Goal: Task Accomplishment & Management: Manage account settings

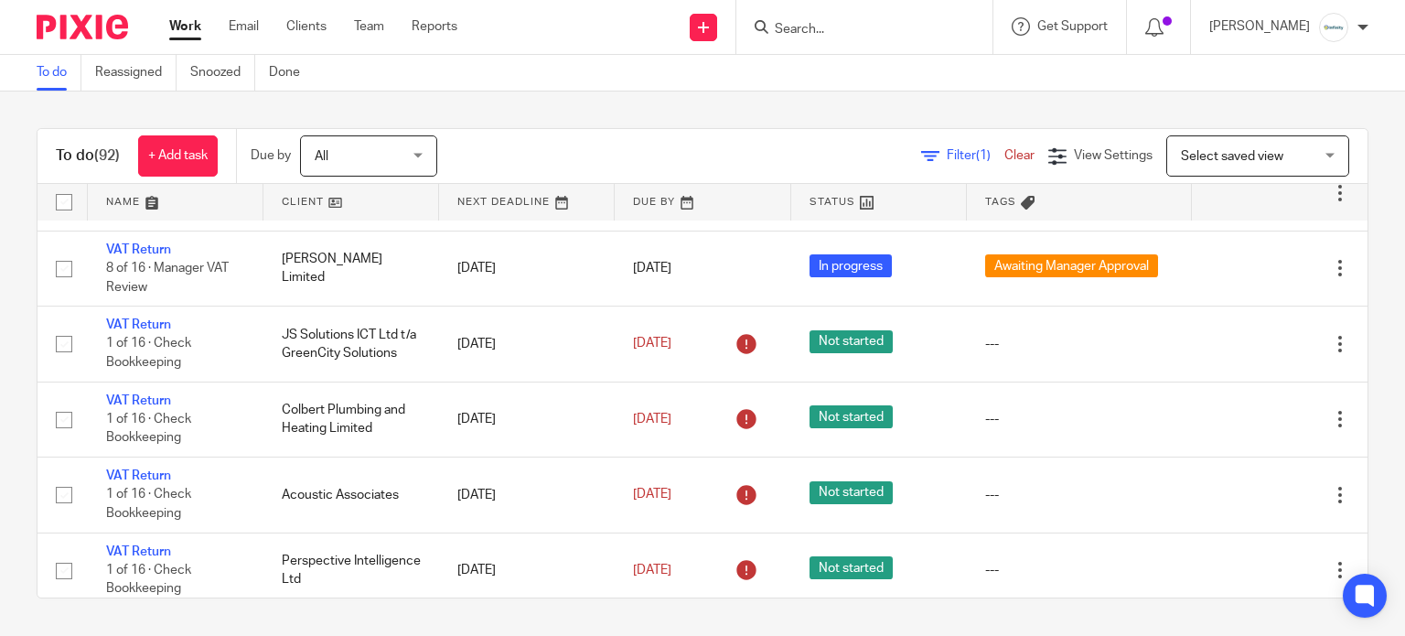
scroll to position [3414, 0]
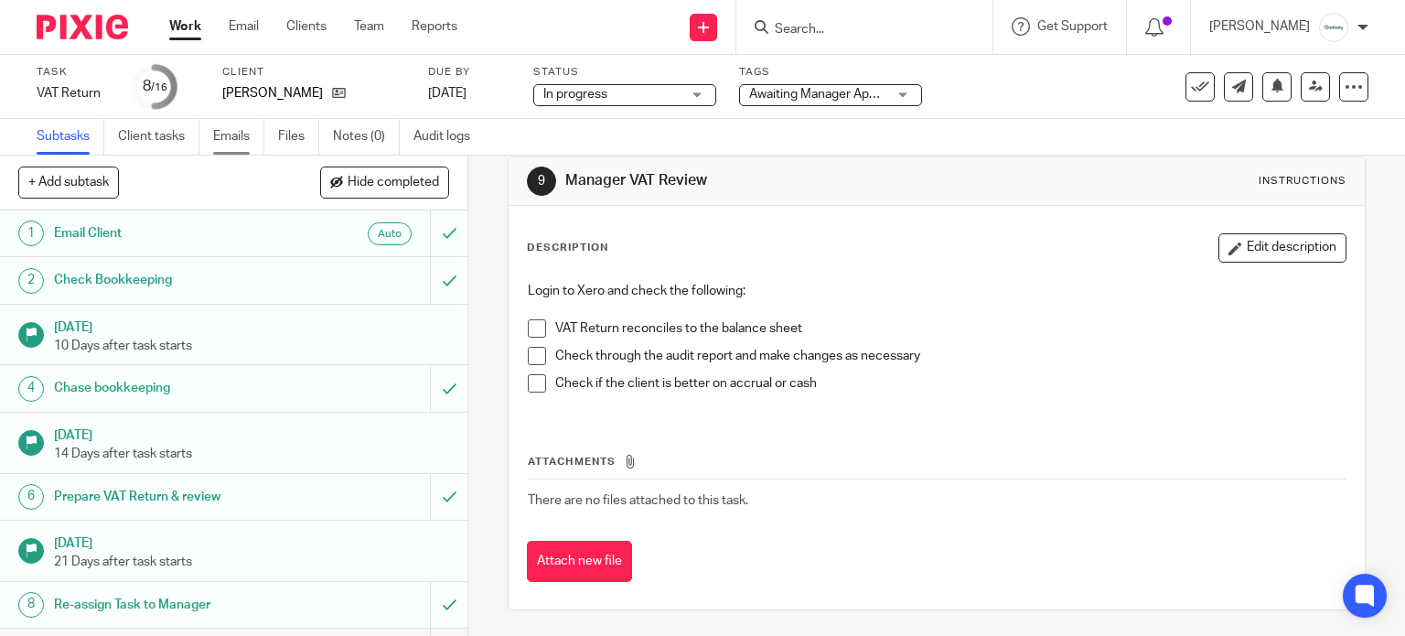
click at [243, 146] on link "Emails" at bounding box center [238, 137] width 51 height 36
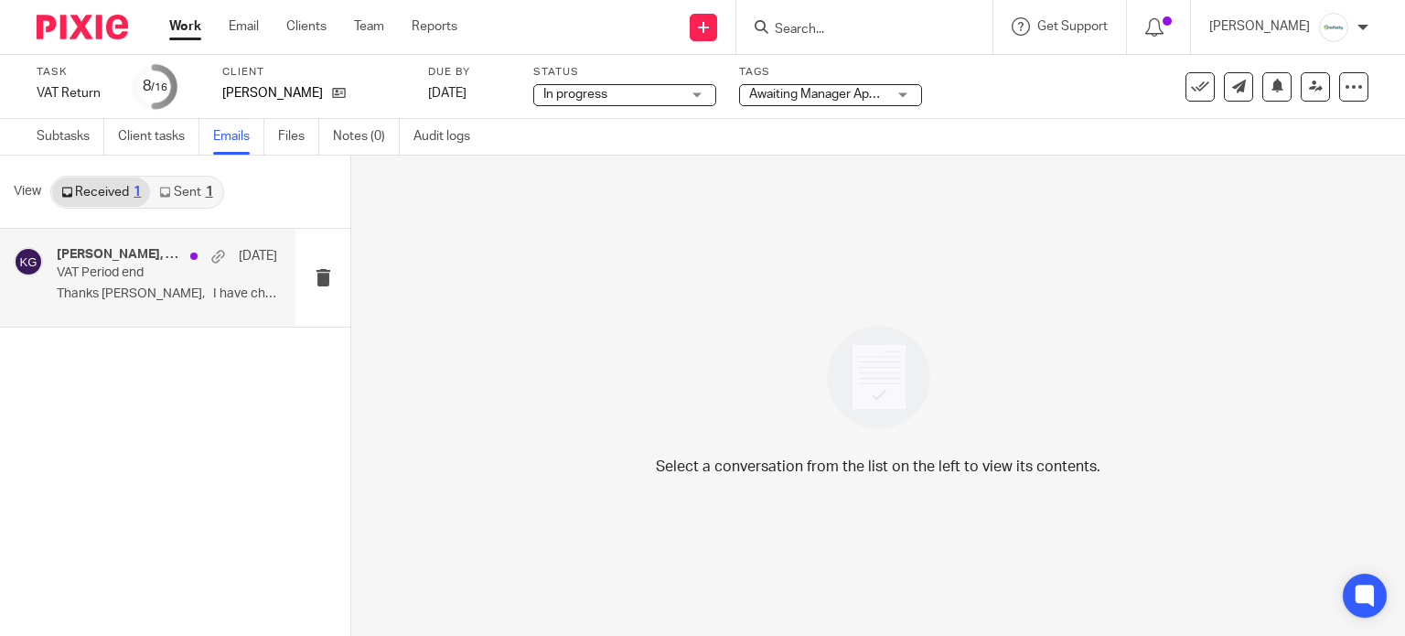
click at [208, 273] on p "VAT Period end" at bounding box center [145, 273] width 176 height 16
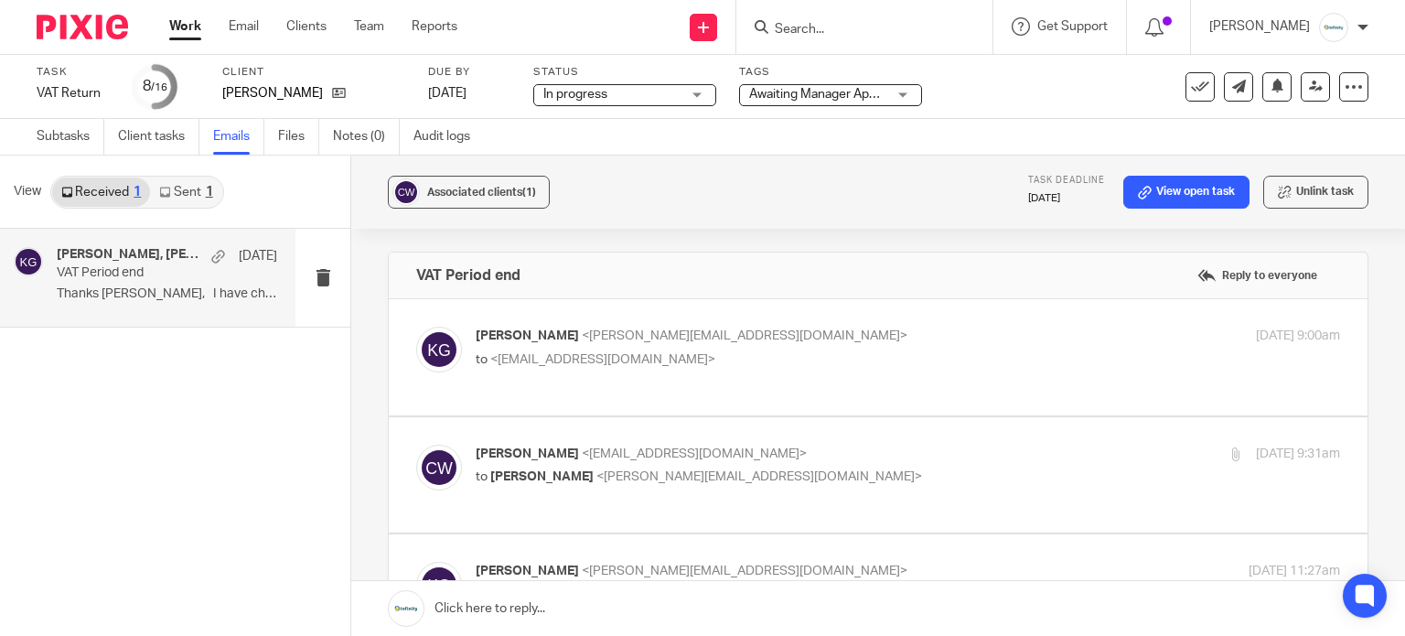
click at [873, 366] on p "to <cjwinter0236@icloud.com>" at bounding box center [764, 359] width 576 height 19
checkbox input "true"
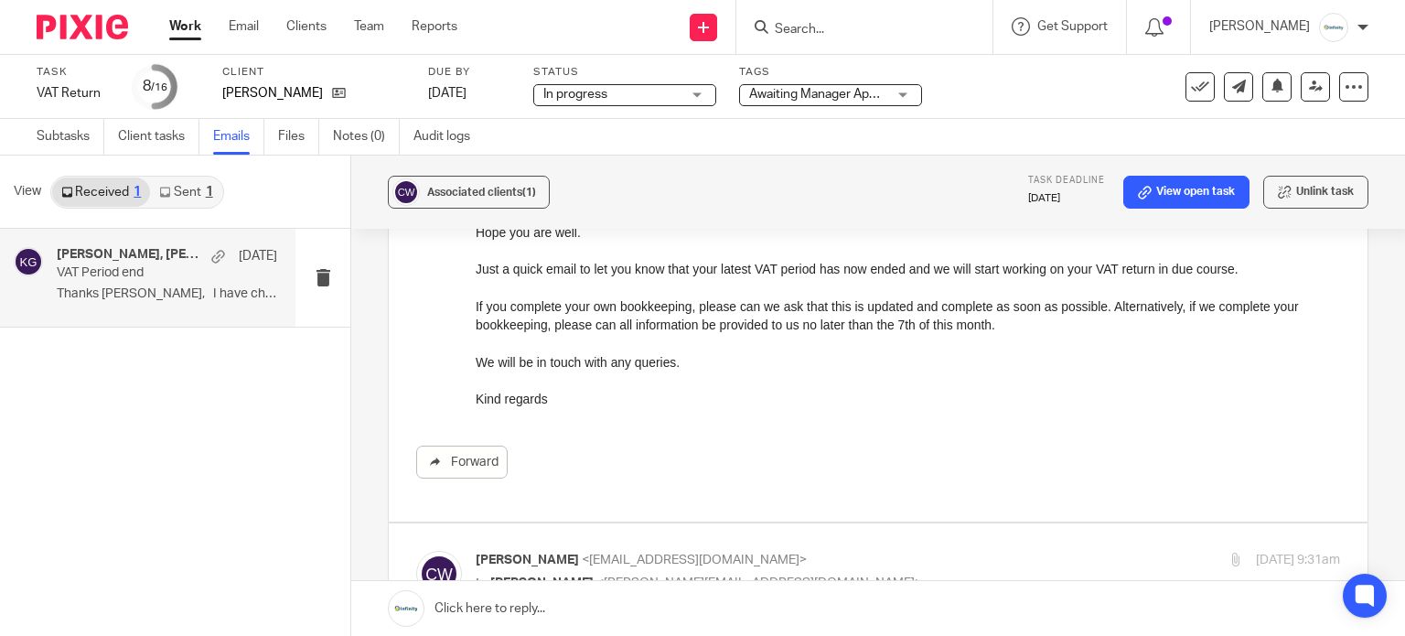
scroll to position [366, 0]
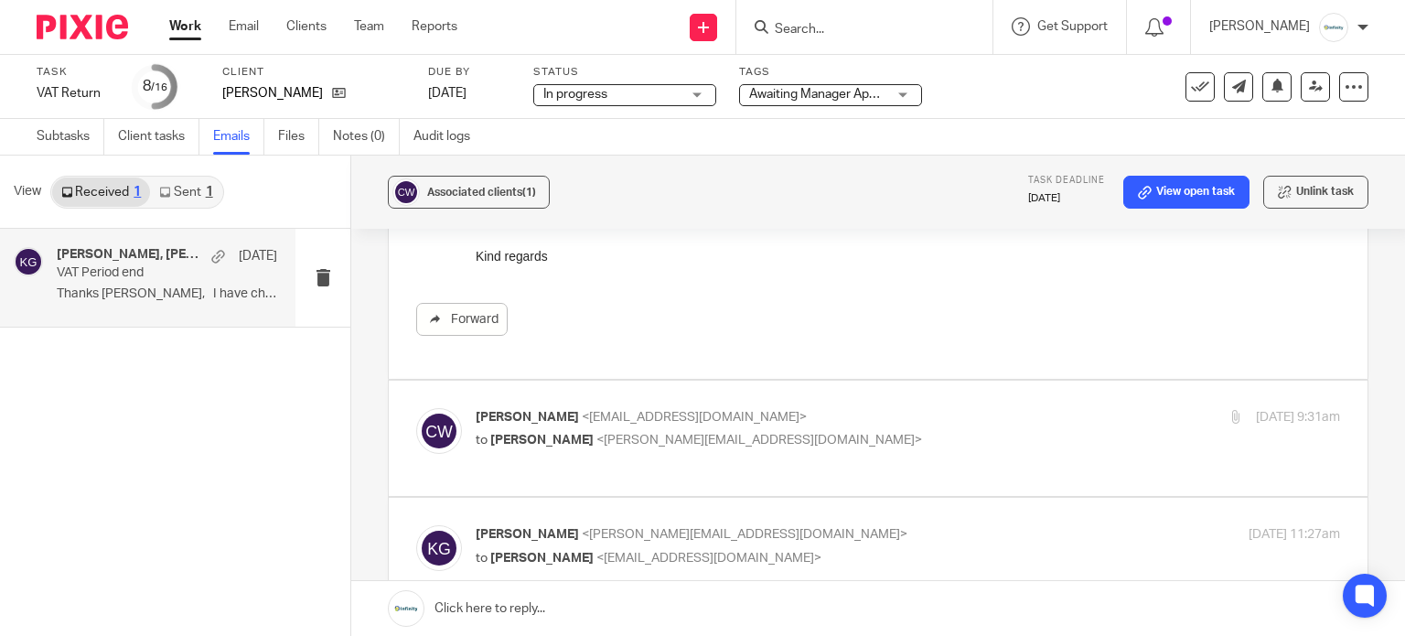
click at [807, 432] on p "to Kelly Gutteridge <kelly@infinity-accounting.co.uk>" at bounding box center [764, 440] width 576 height 19
checkbox input "true"
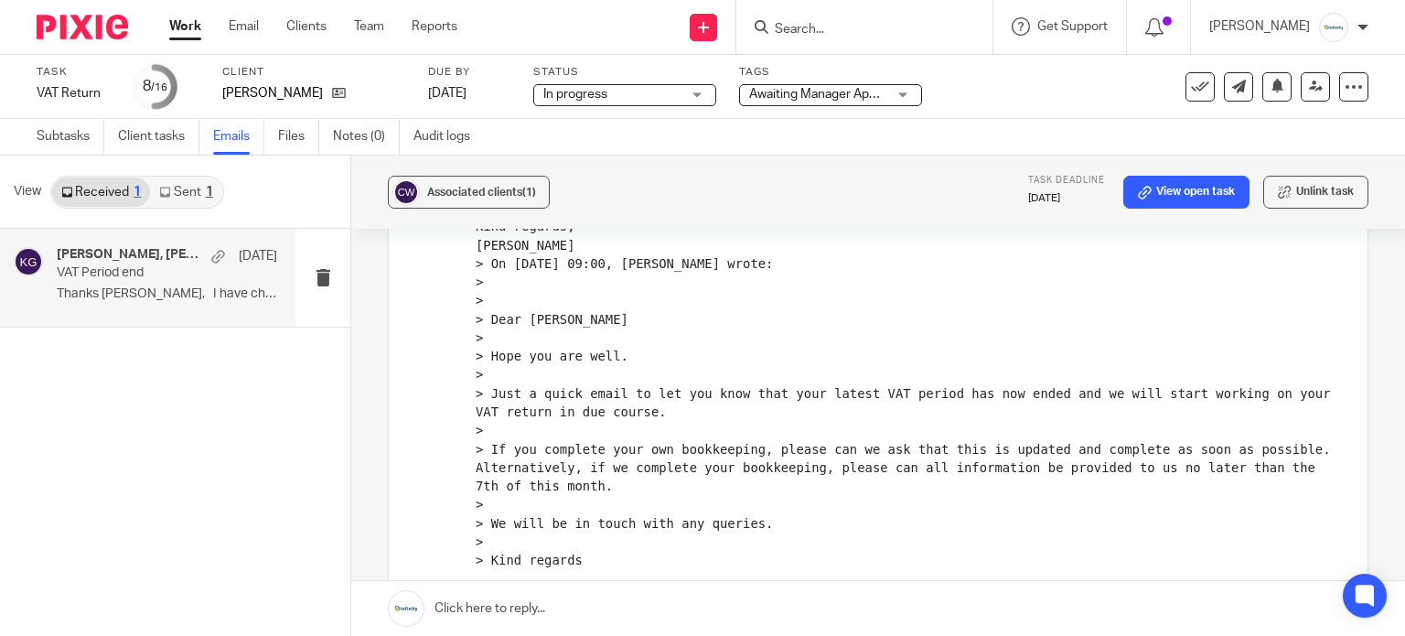
scroll to position [1097, 0]
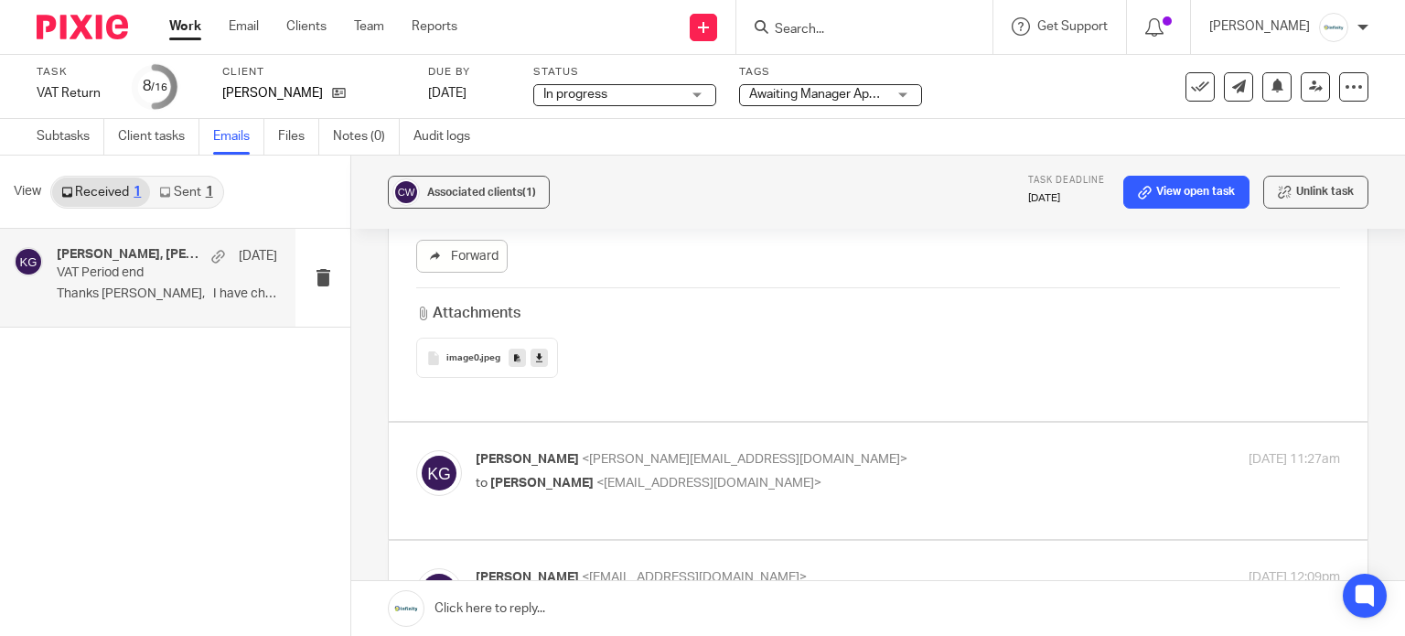
click at [906, 454] on p "Kelly Gutteridge <kelly@infinity-accounting.co.uk>" at bounding box center [764, 459] width 576 height 19
checkbox input "true"
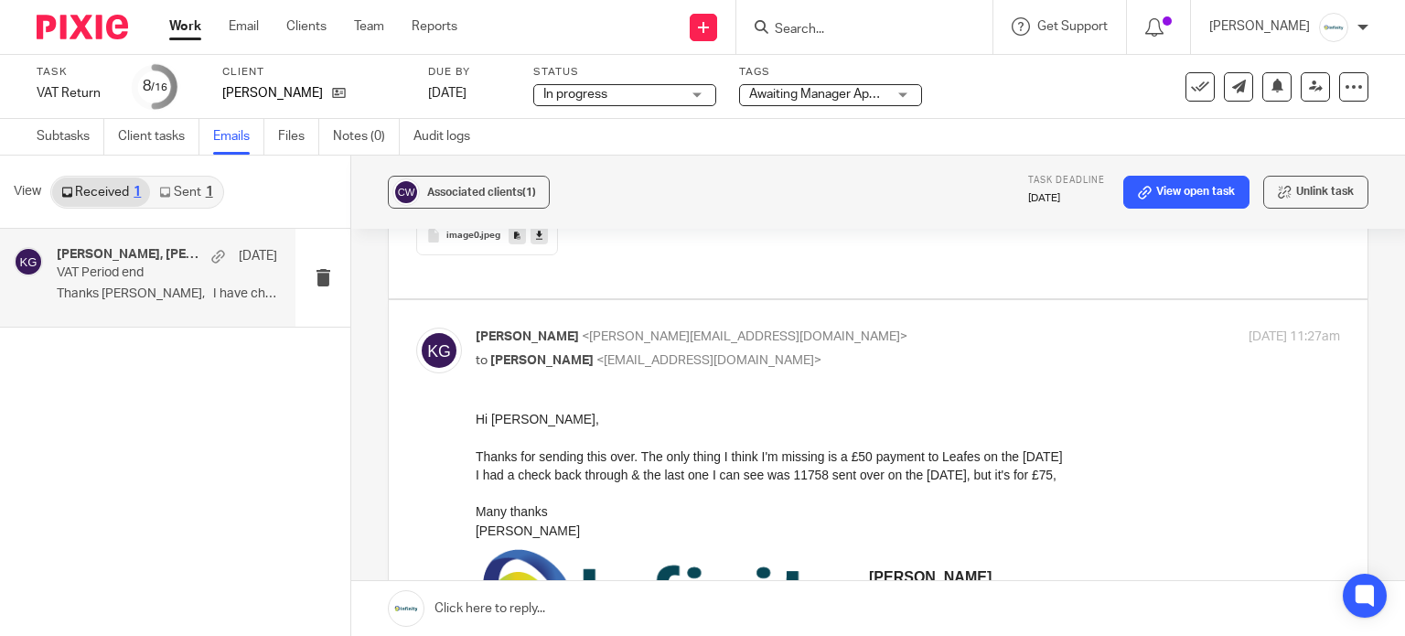
scroll to position [1341, 0]
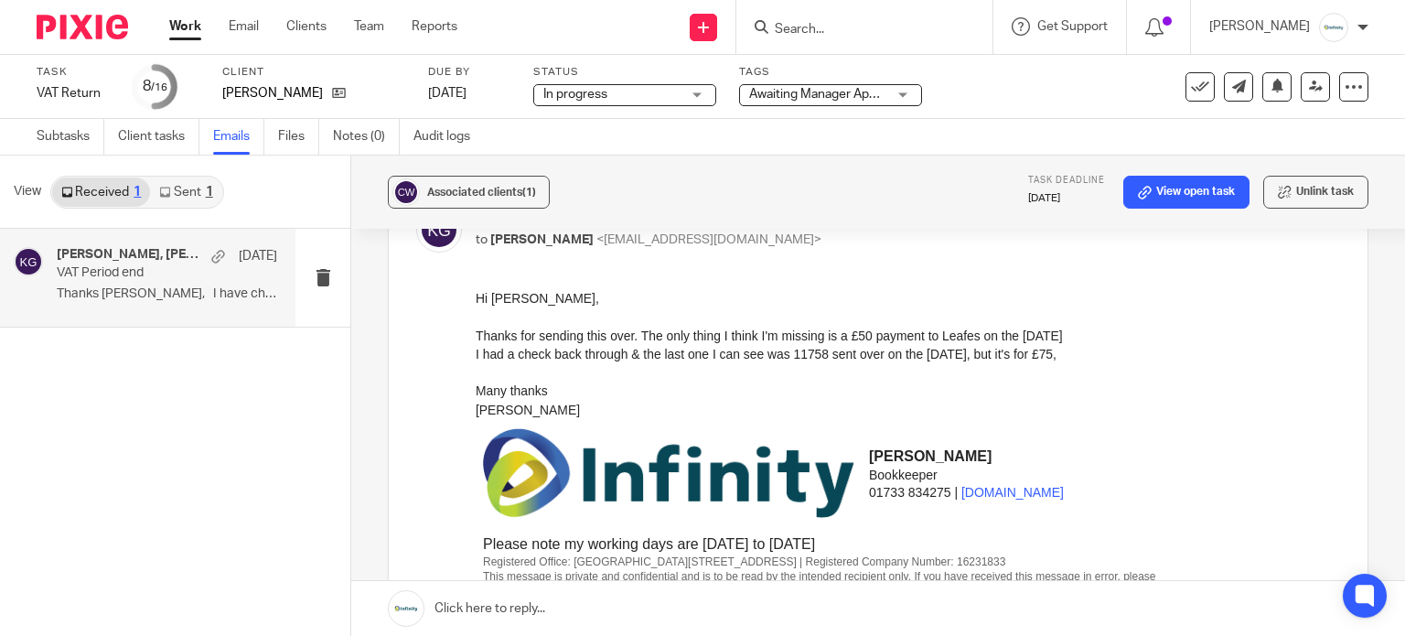
click at [867, 30] on input "Search" at bounding box center [855, 30] width 165 height 16
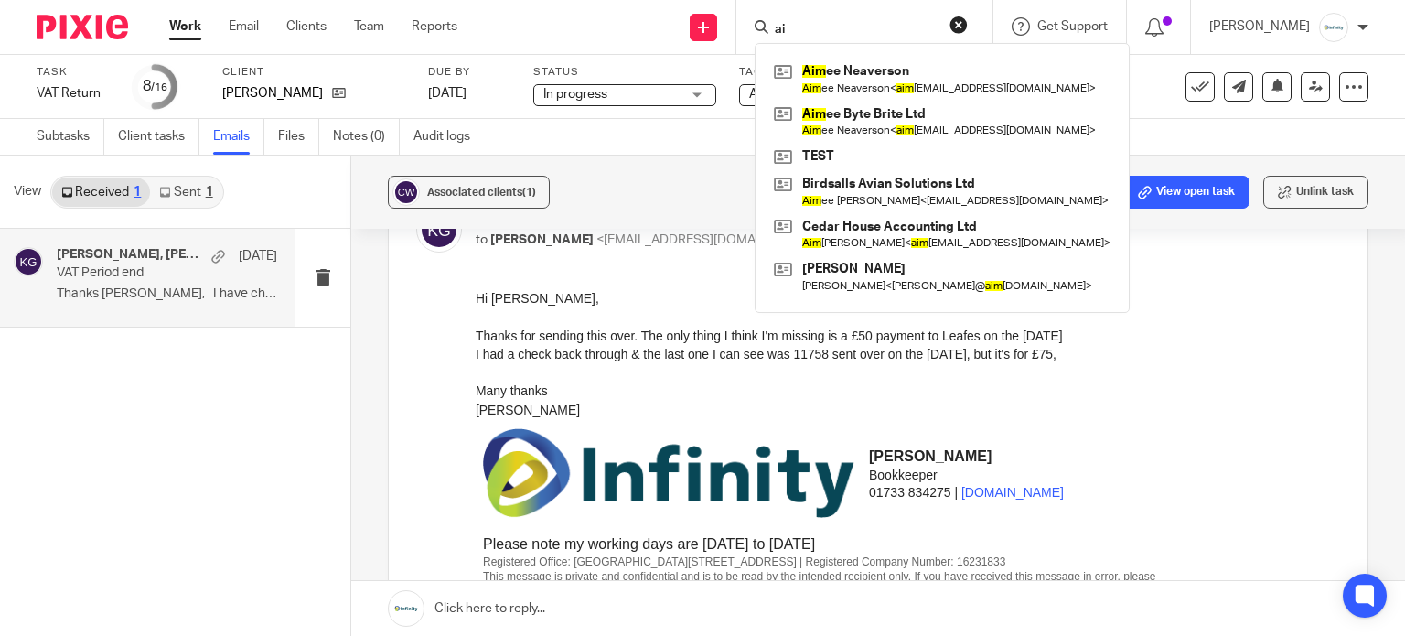
type input "a"
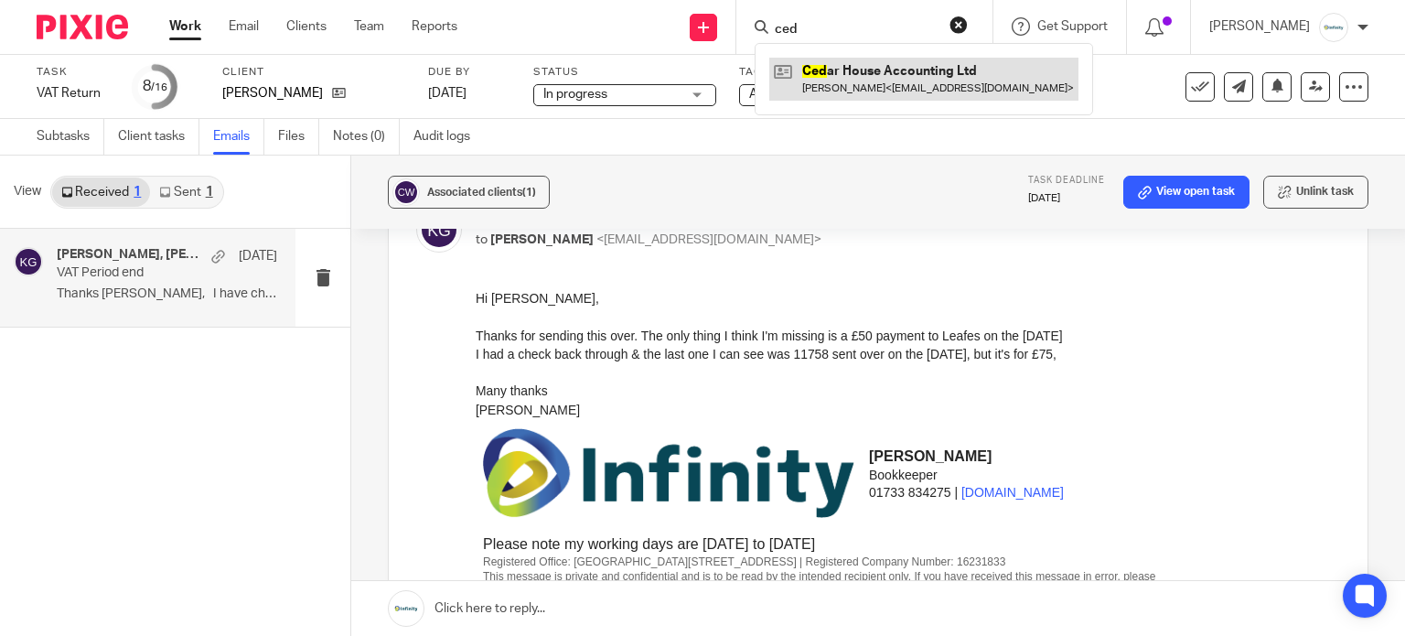
type input "ced"
click at [978, 91] on link at bounding box center [923, 79] width 309 height 42
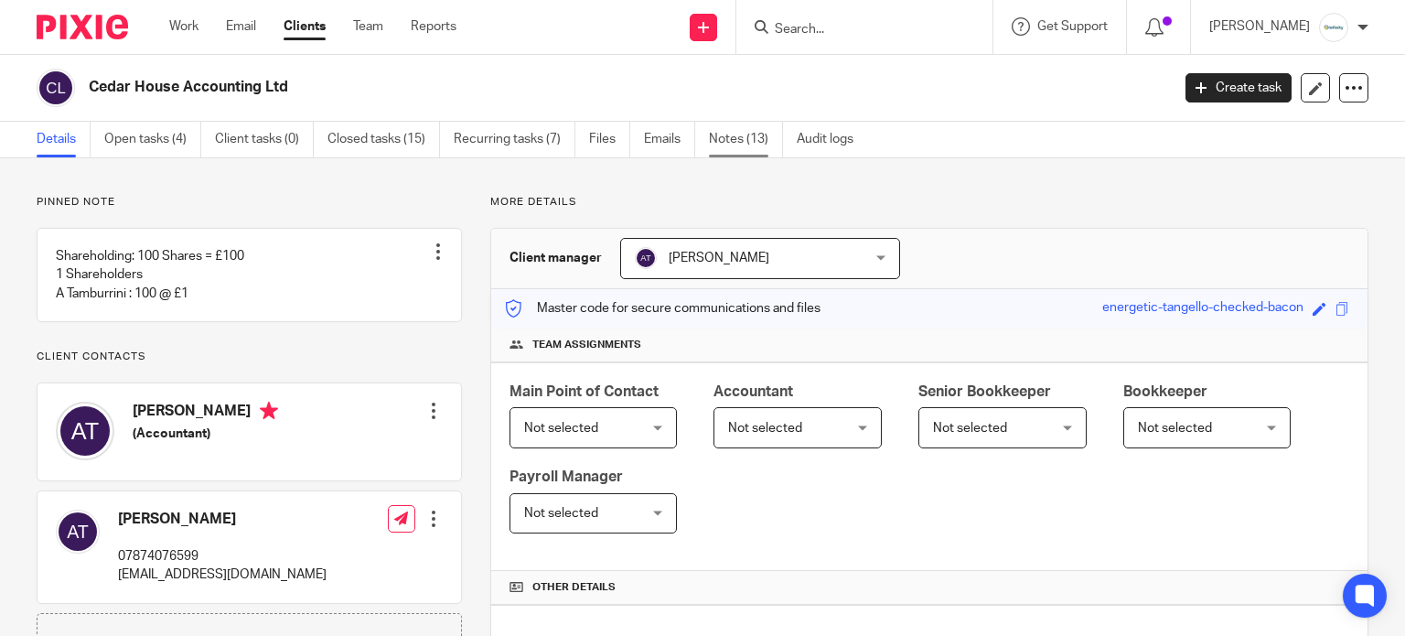
click at [737, 127] on link "Notes (13)" at bounding box center [746, 140] width 74 height 36
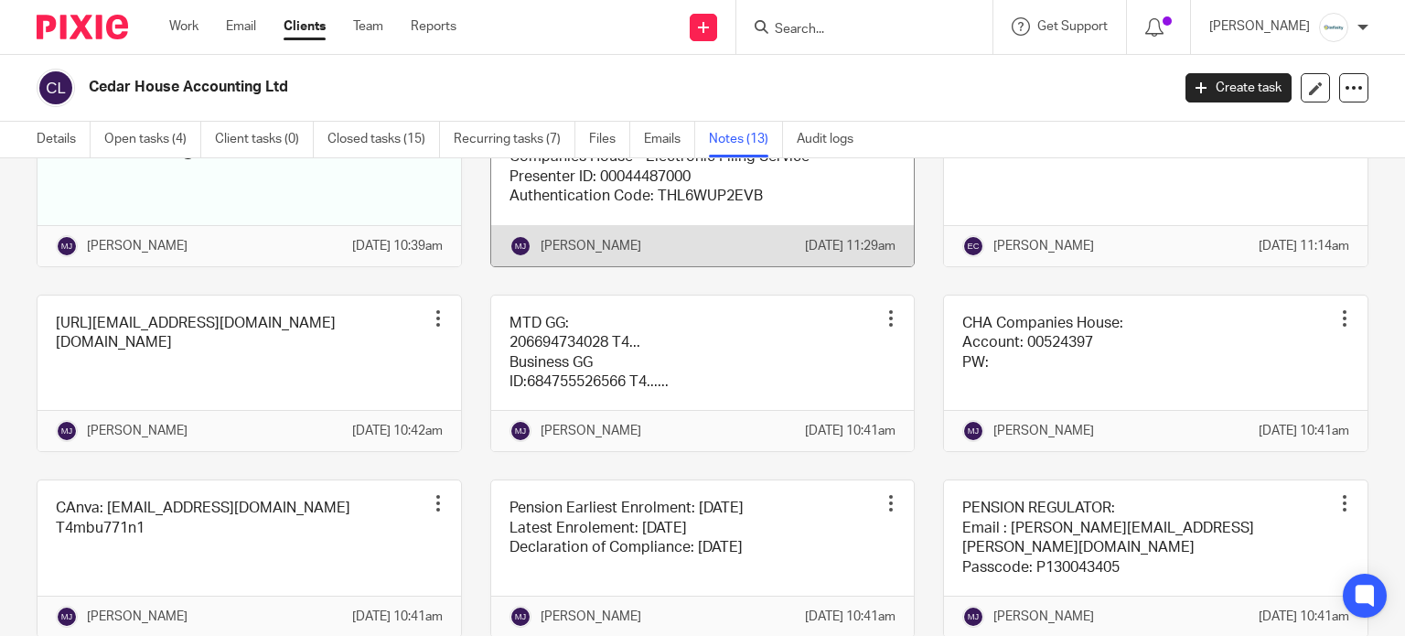
scroll to position [366, 0]
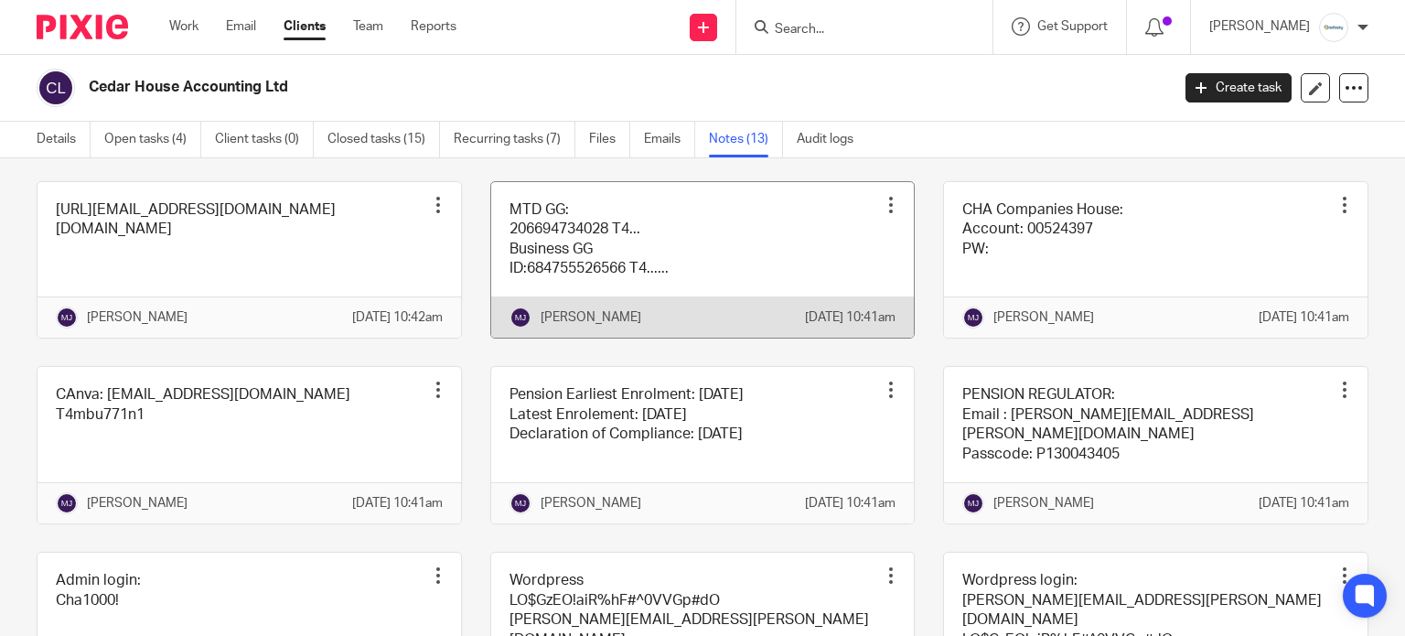
click at [563, 264] on link at bounding box center [702, 260] width 423 height 156
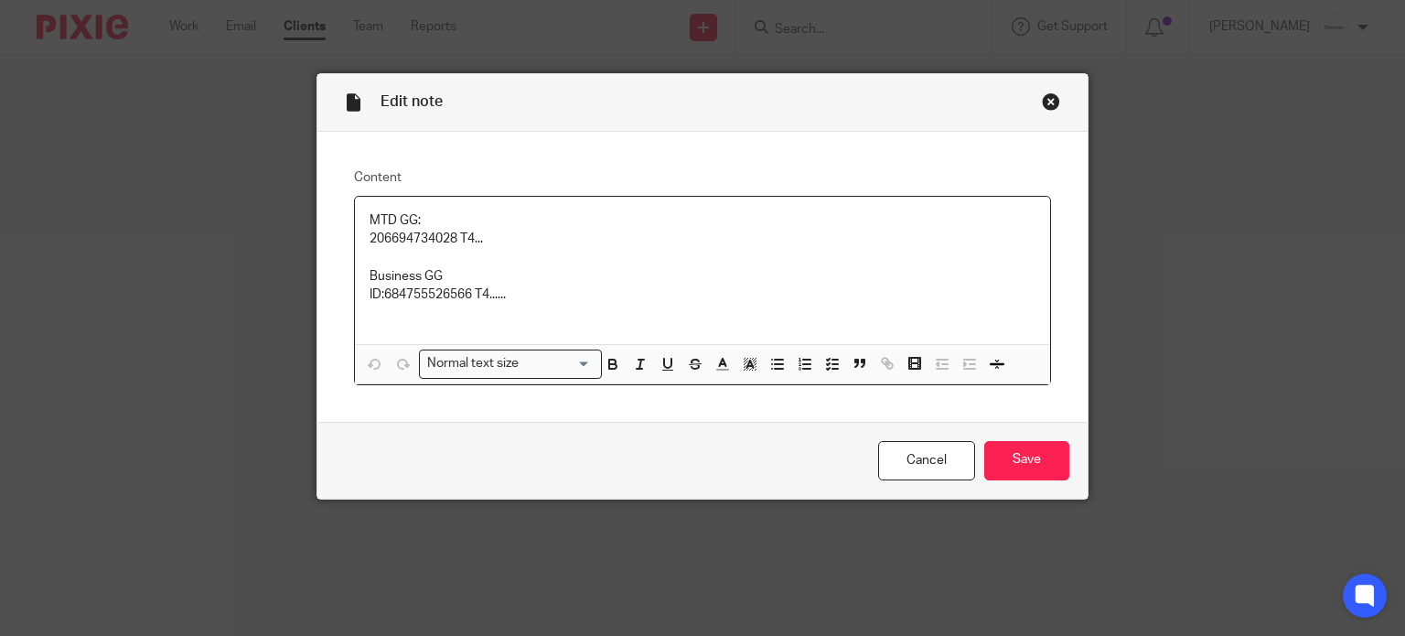
click at [417, 241] on p "206694734028 T4..." at bounding box center [702, 239] width 667 height 18
copy p "206694734028"
click at [1042, 102] on div "Close this dialog window" at bounding box center [1051, 101] width 18 height 18
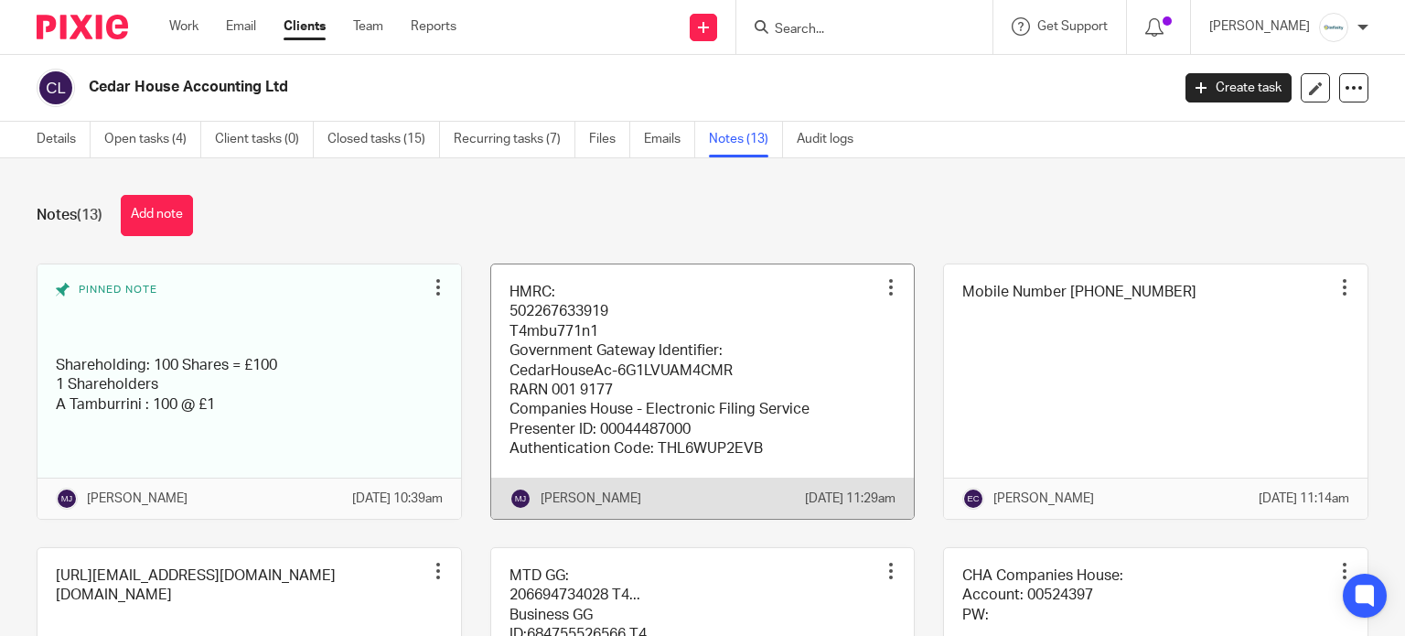
click at [709, 361] on link at bounding box center [702, 391] width 423 height 254
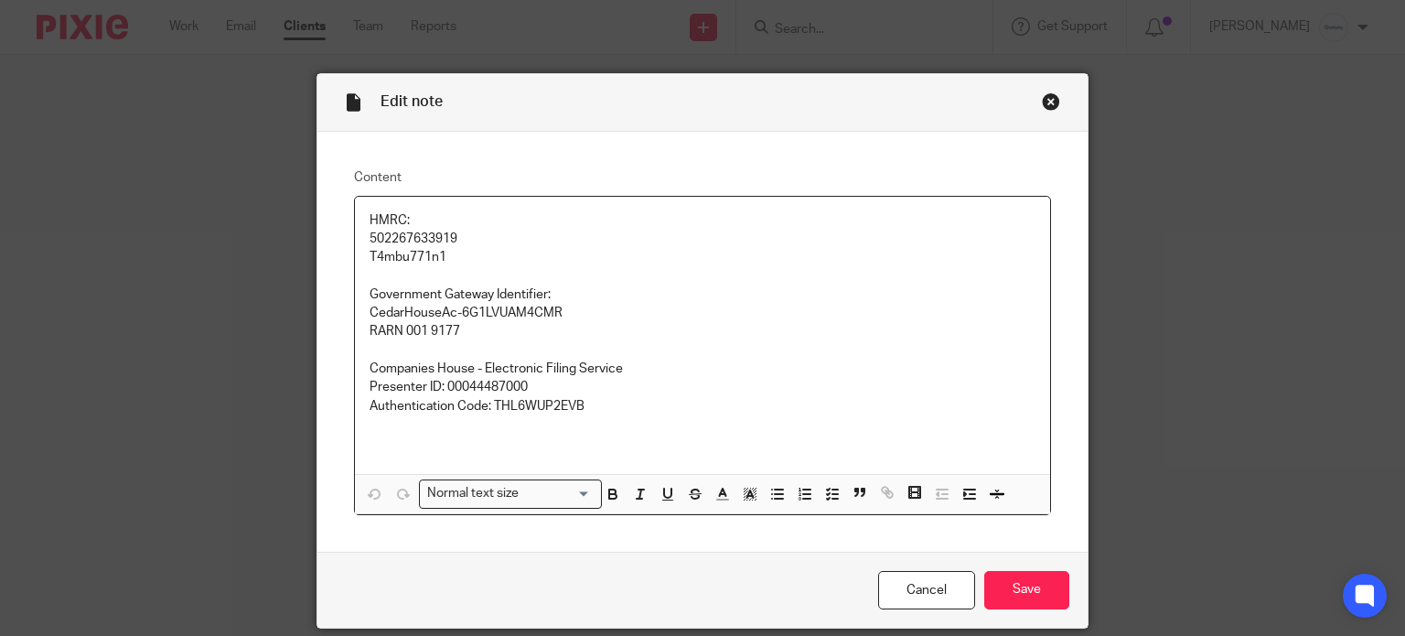
click at [378, 254] on p "502267633919 T4mbu771n1" at bounding box center [702, 248] width 667 height 37
copy p "T4mbu771n1"
click at [1043, 102] on div "Close this dialog window" at bounding box center [1051, 101] width 18 height 18
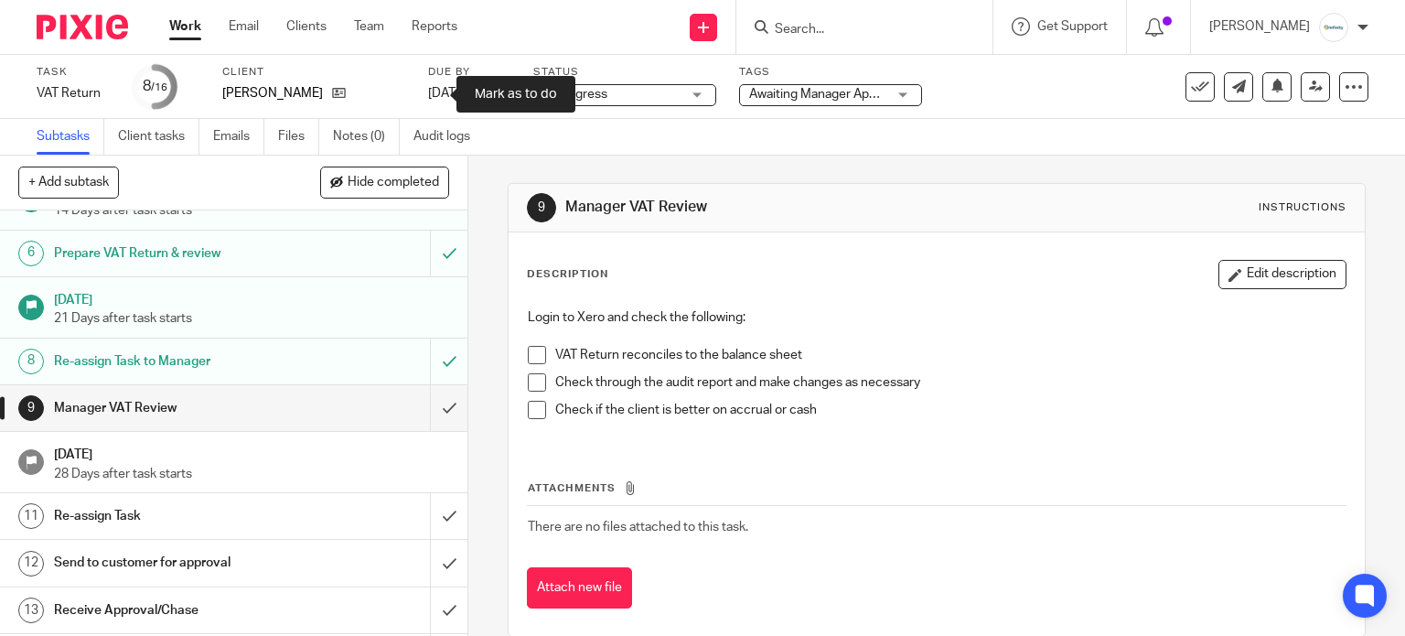
scroll to position [366, 0]
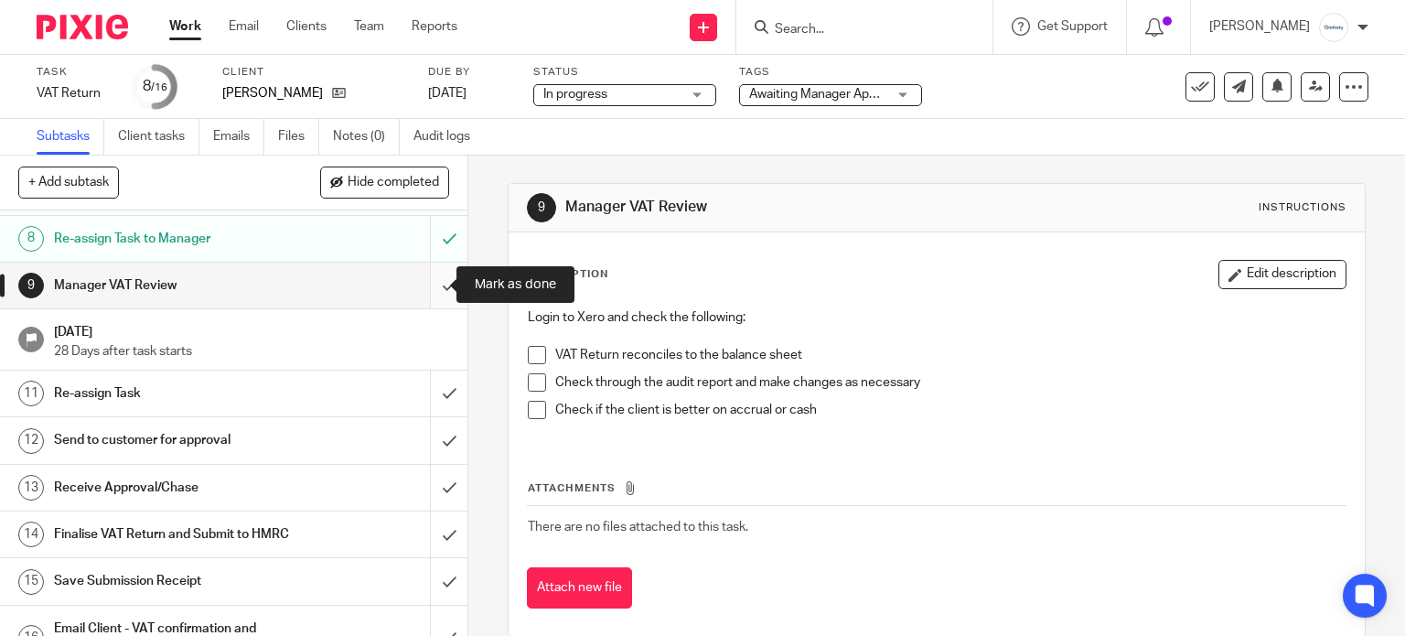
click at [431, 284] on input "submit" at bounding box center [233, 285] width 467 height 46
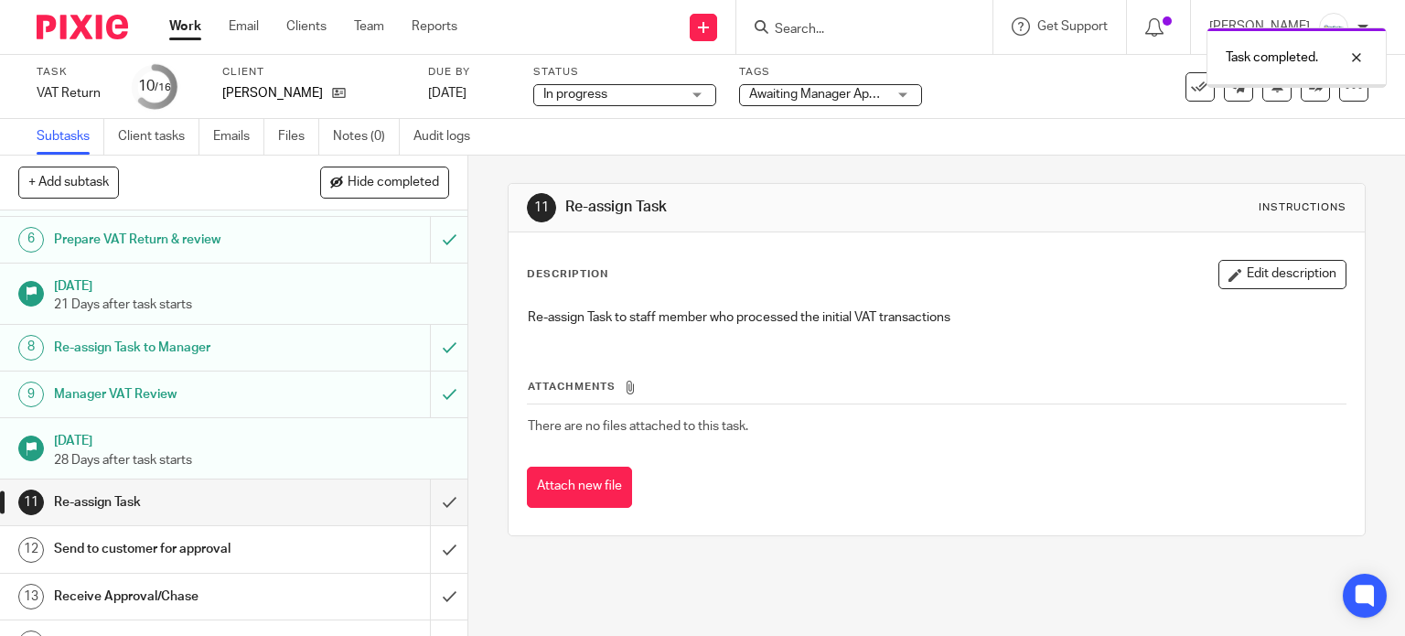
scroll to position [366, 0]
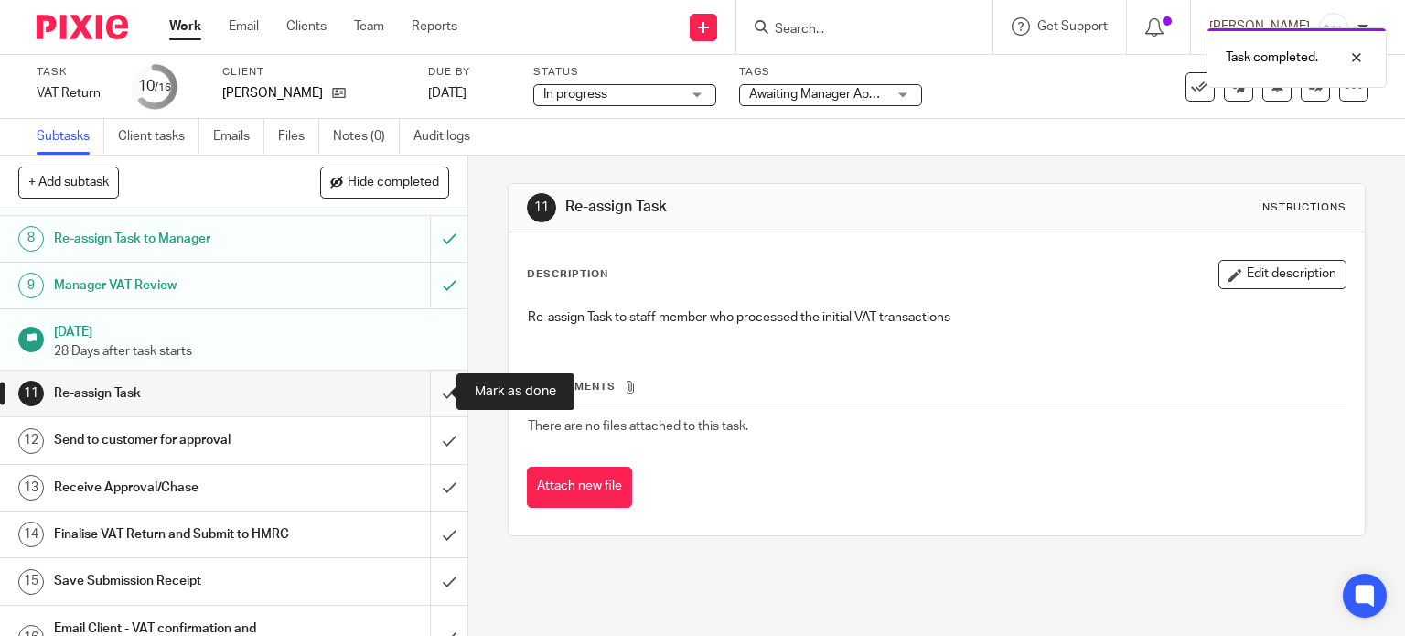
click at [443, 401] on input "submit" at bounding box center [233, 393] width 467 height 46
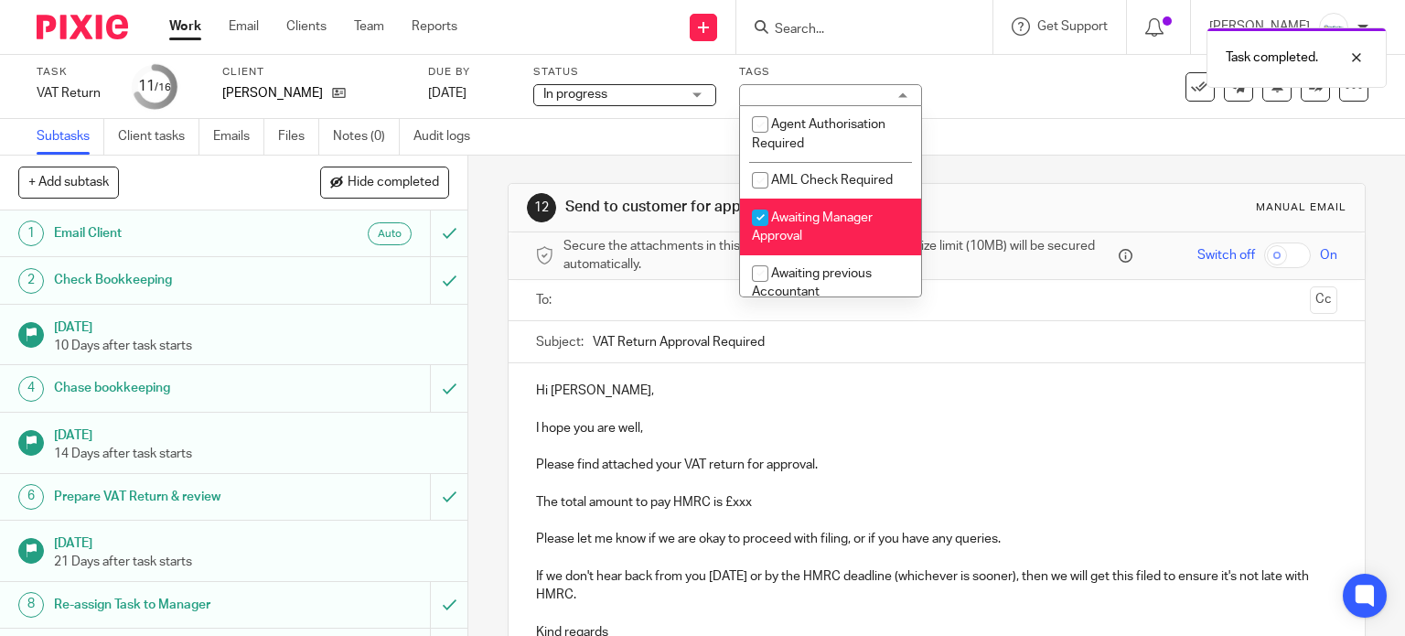
click at [819, 211] on li "Awaiting Manager Approval" at bounding box center [830, 226] width 181 height 56
checkbox input "false"
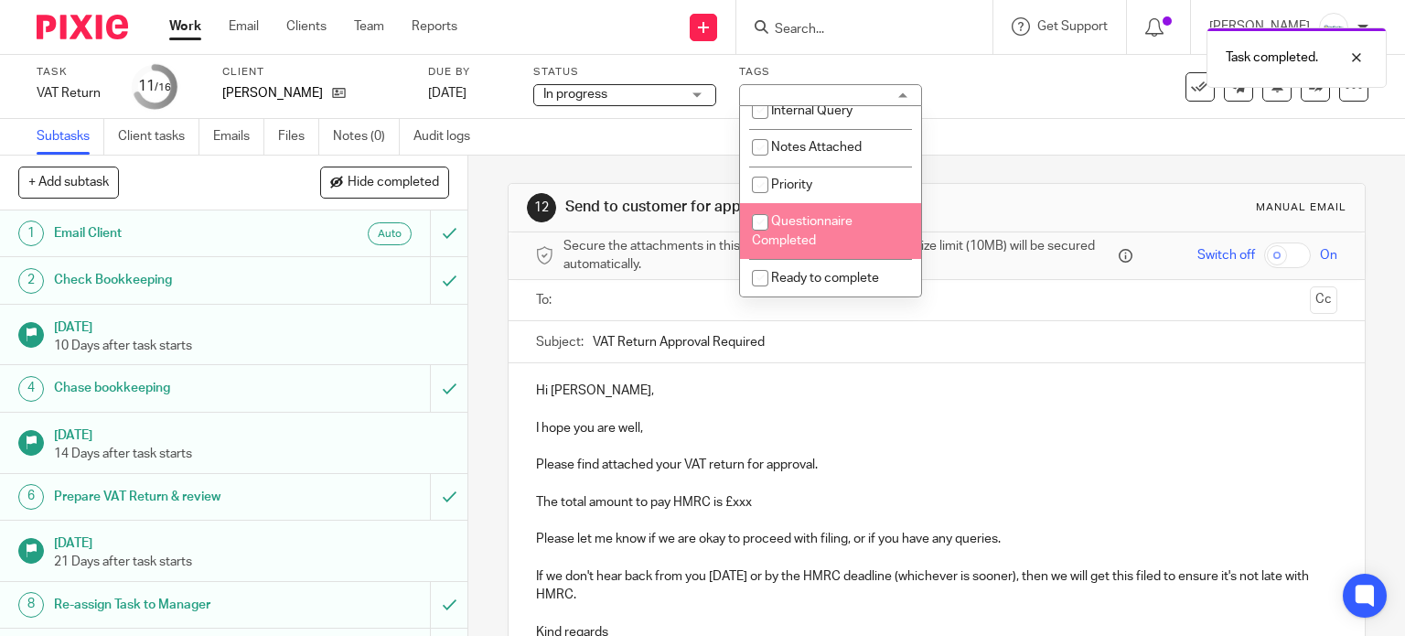
scroll to position [366, 0]
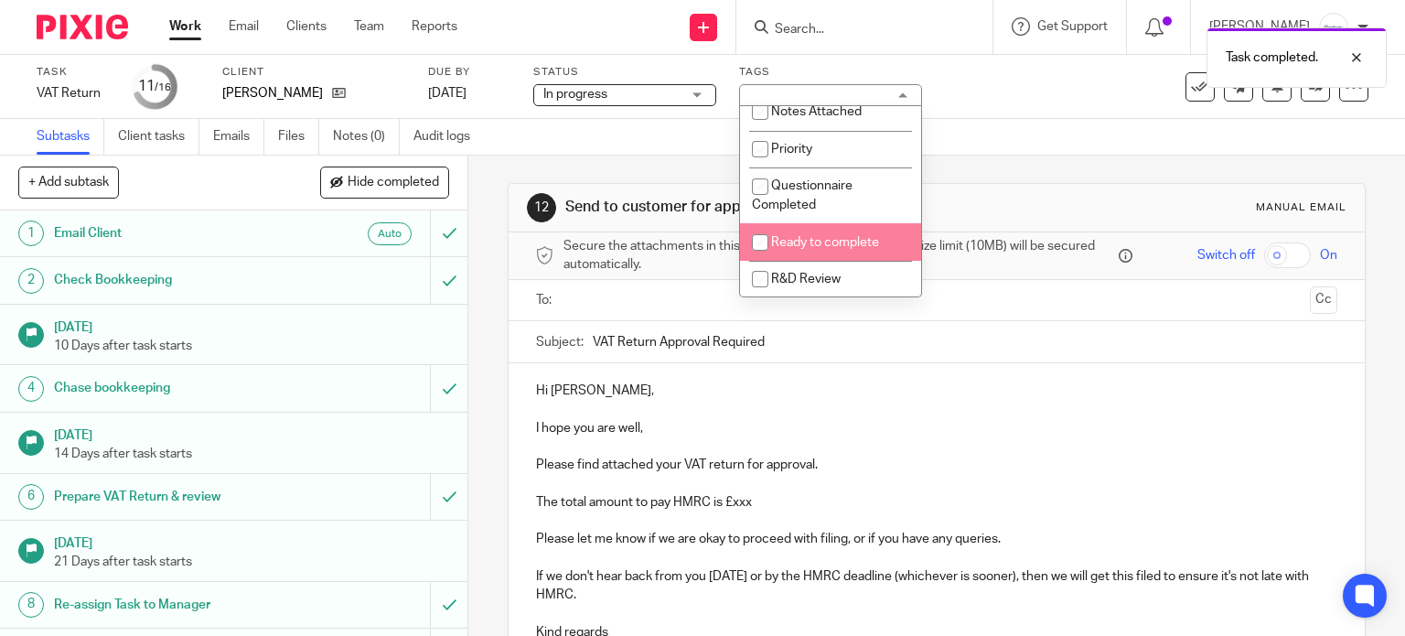
click at [820, 241] on li "Ready to complete" at bounding box center [830, 241] width 181 height 37
checkbox input "true"
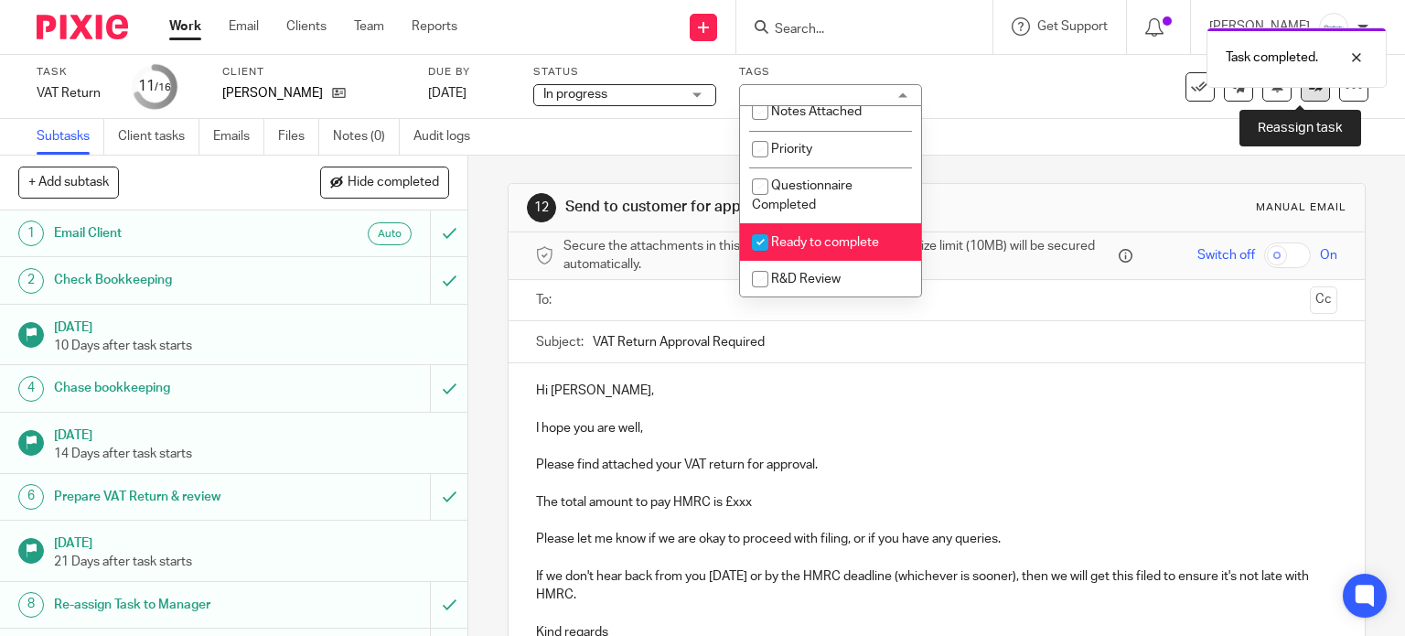
click at [1300, 98] on link at bounding box center [1314, 86] width 29 height 29
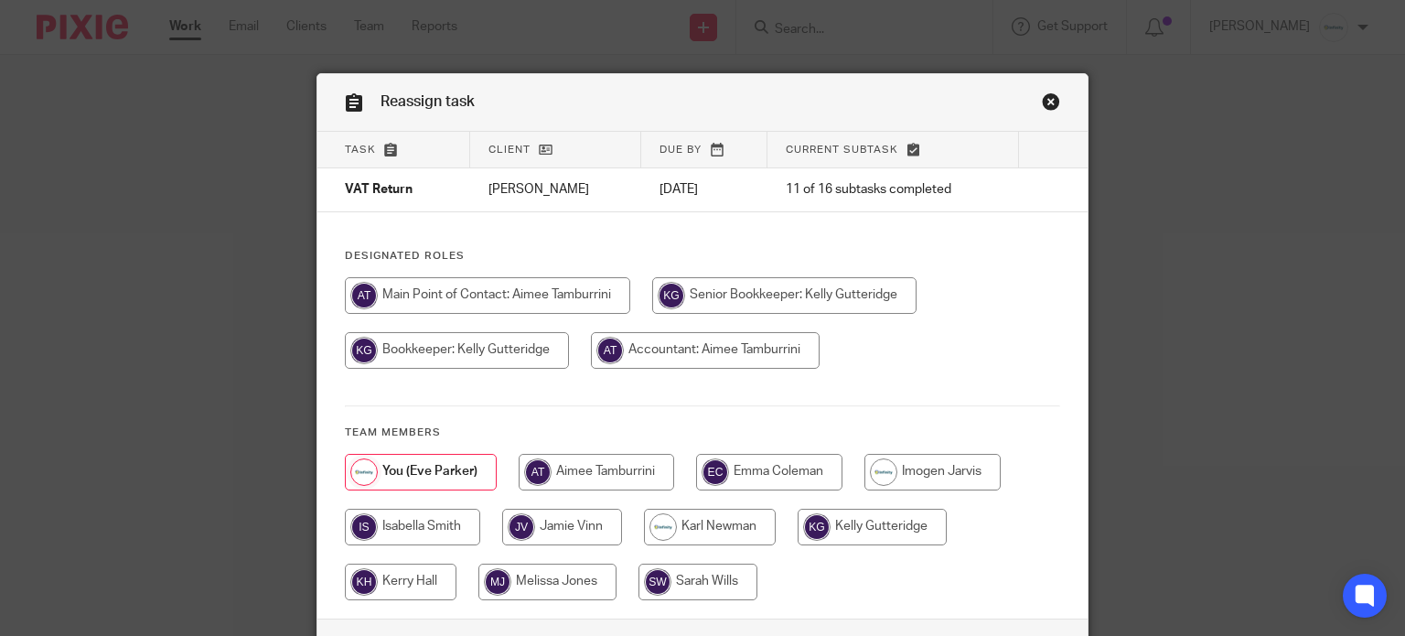
click at [850, 529] on input "radio" at bounding box center [871, 526] width 149 height 37
radio input "true"
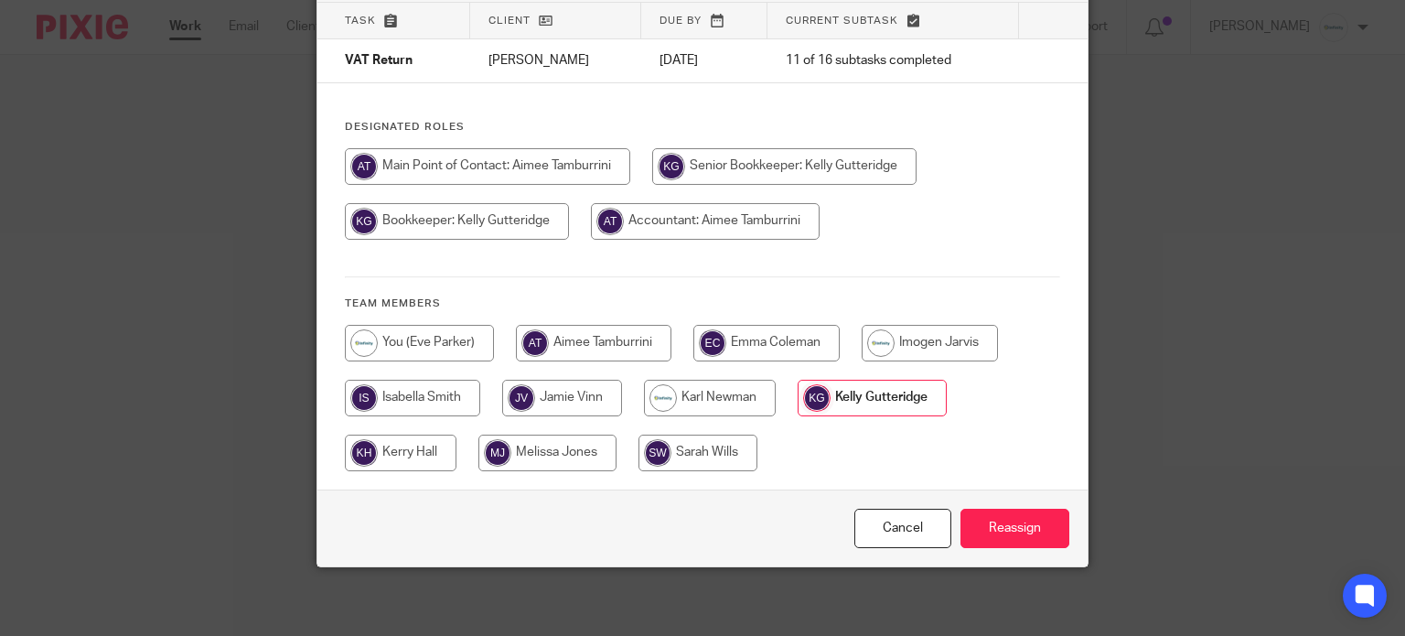
scroll to position [132, 0]
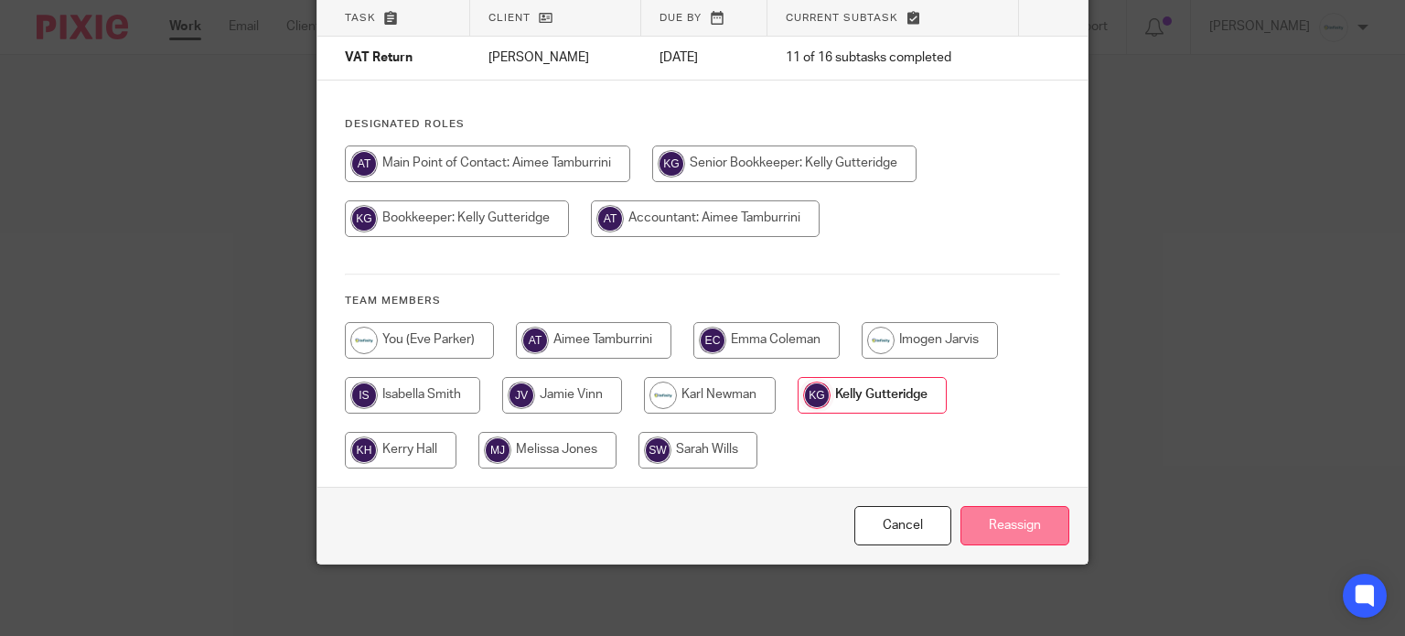
click at [1012, 520] on input "Reassign" at bounding box center [1014, 525] width 109 height 39
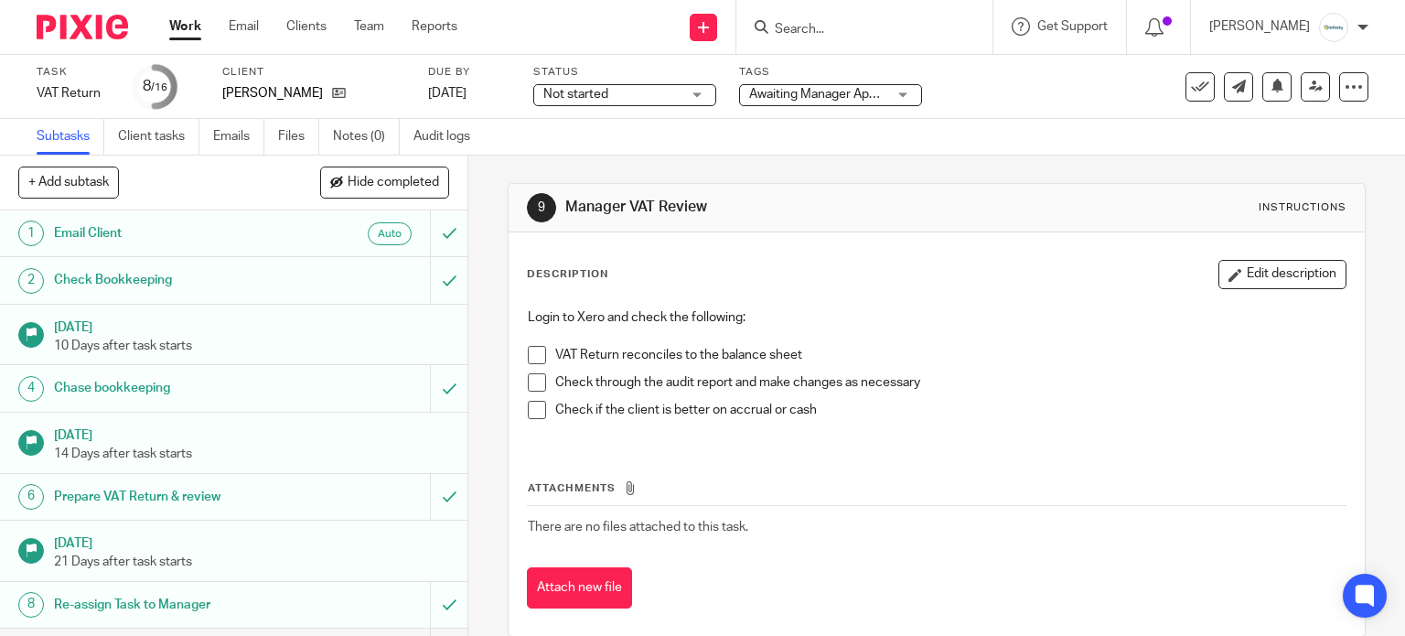
scroll to position [243, 0]
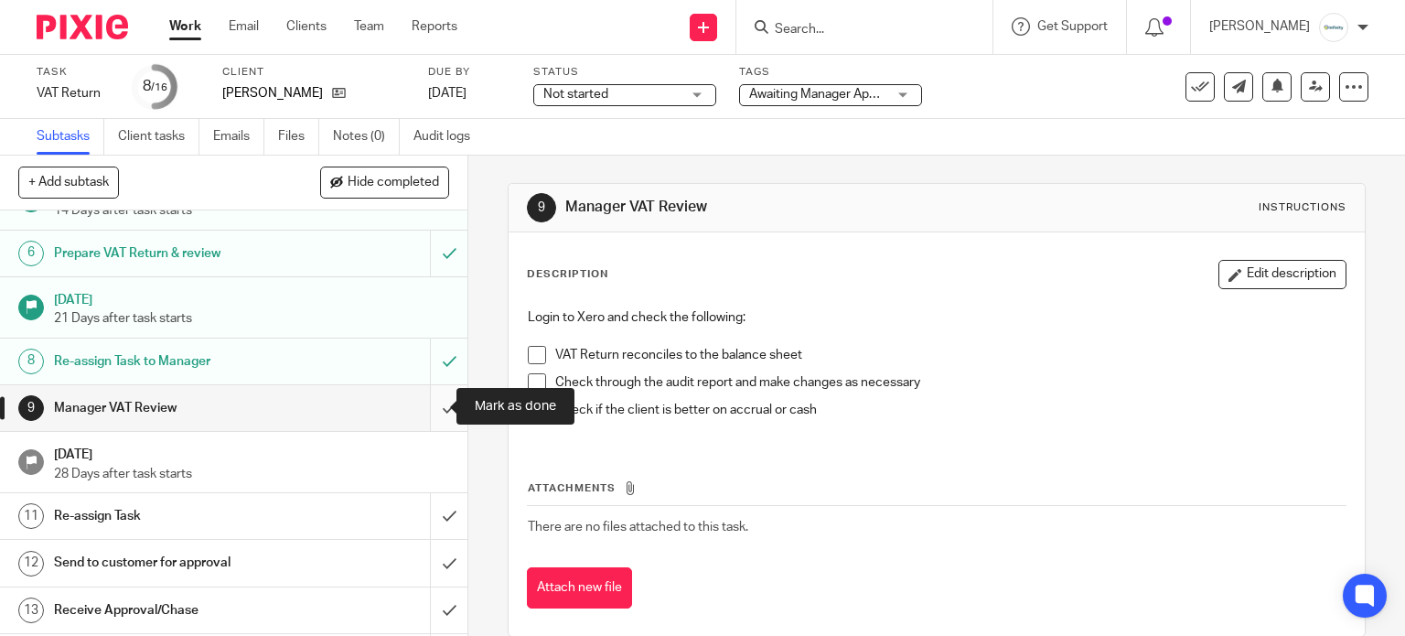
click at [444, 401] on input "submit" at bounding box center [233, 408] width 467 height 46
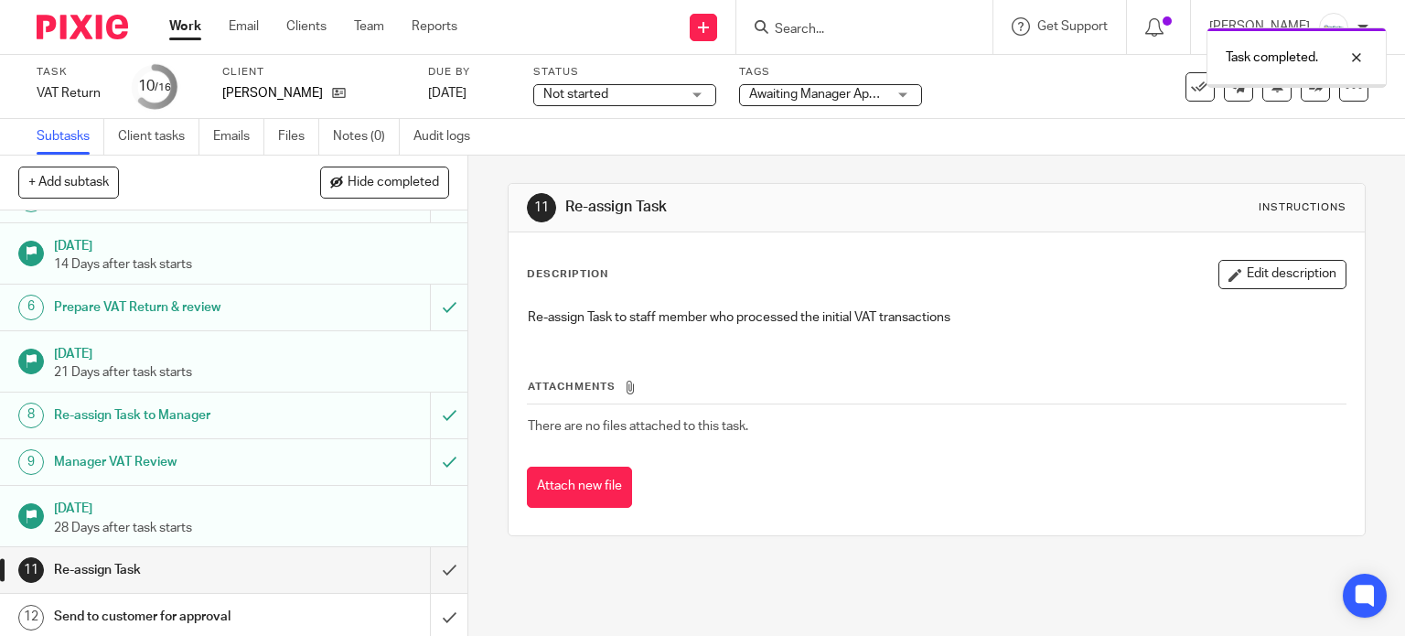
scroll to position [366, 0]
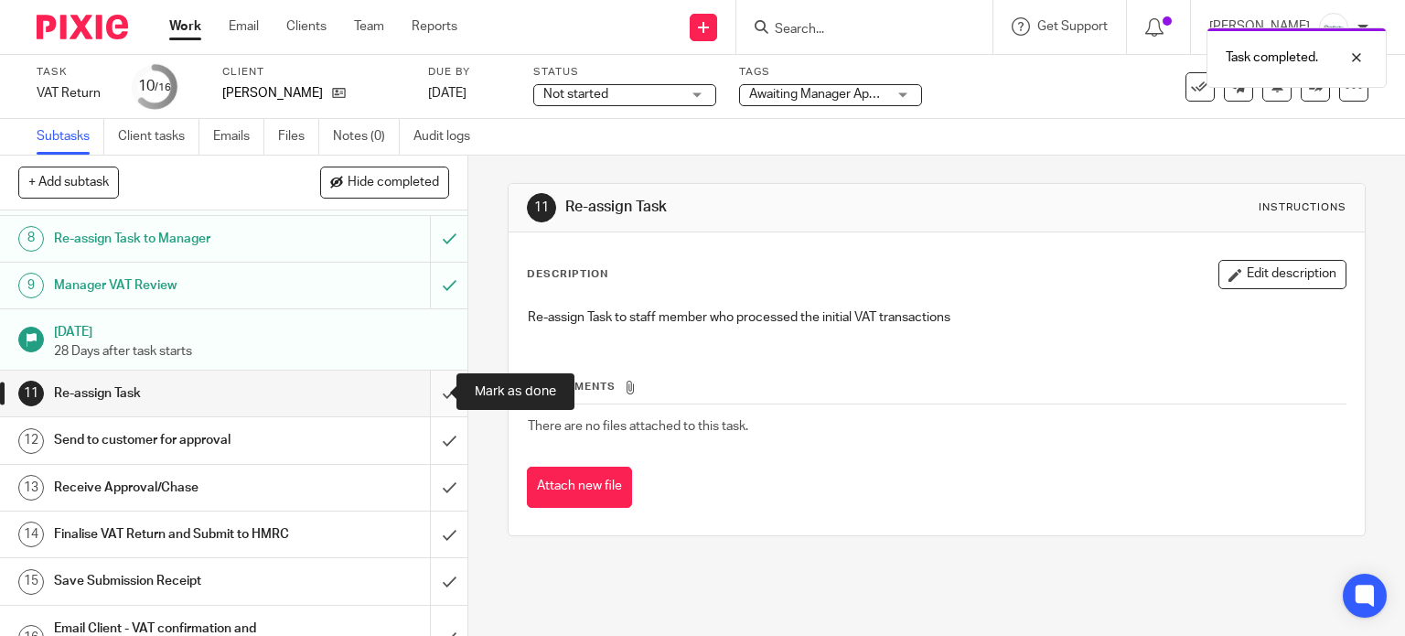
click at [433, 387] on input "submit" at bounding box center [233, 393] width 467 height 46
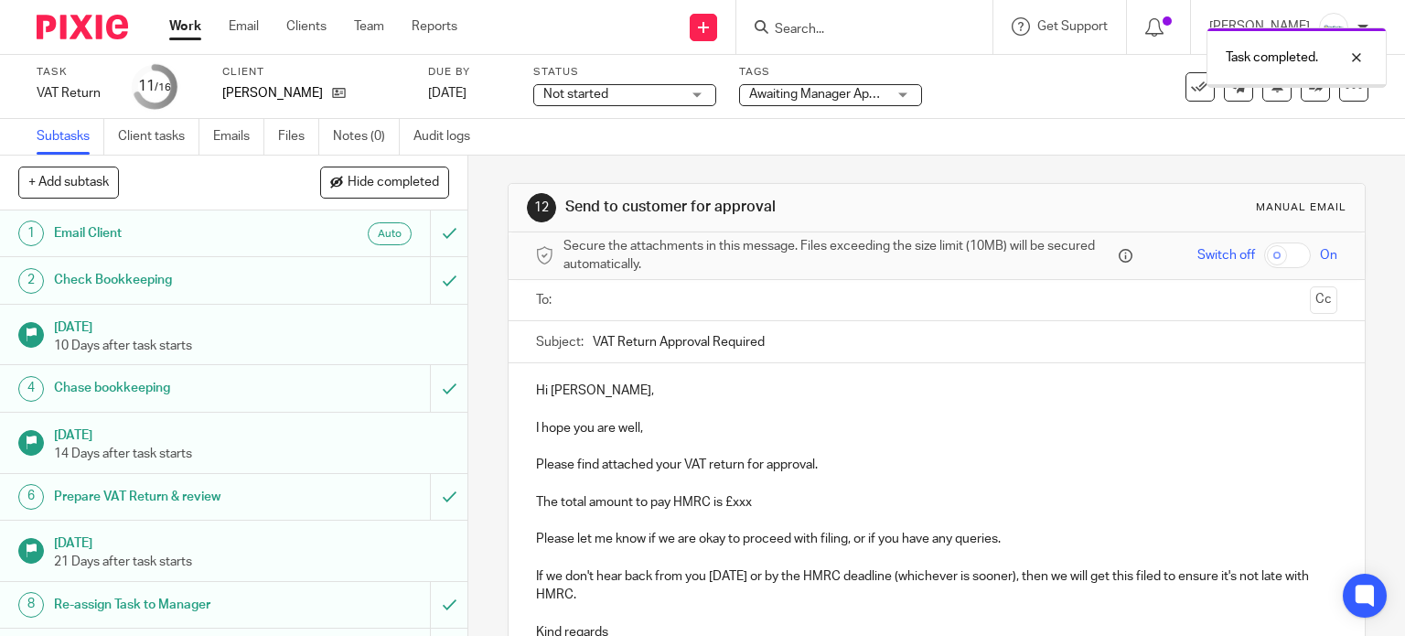
click at [805, 91] on span "Awaiting Manager Approval" at bounding box center [826, 94] width 155 height 13
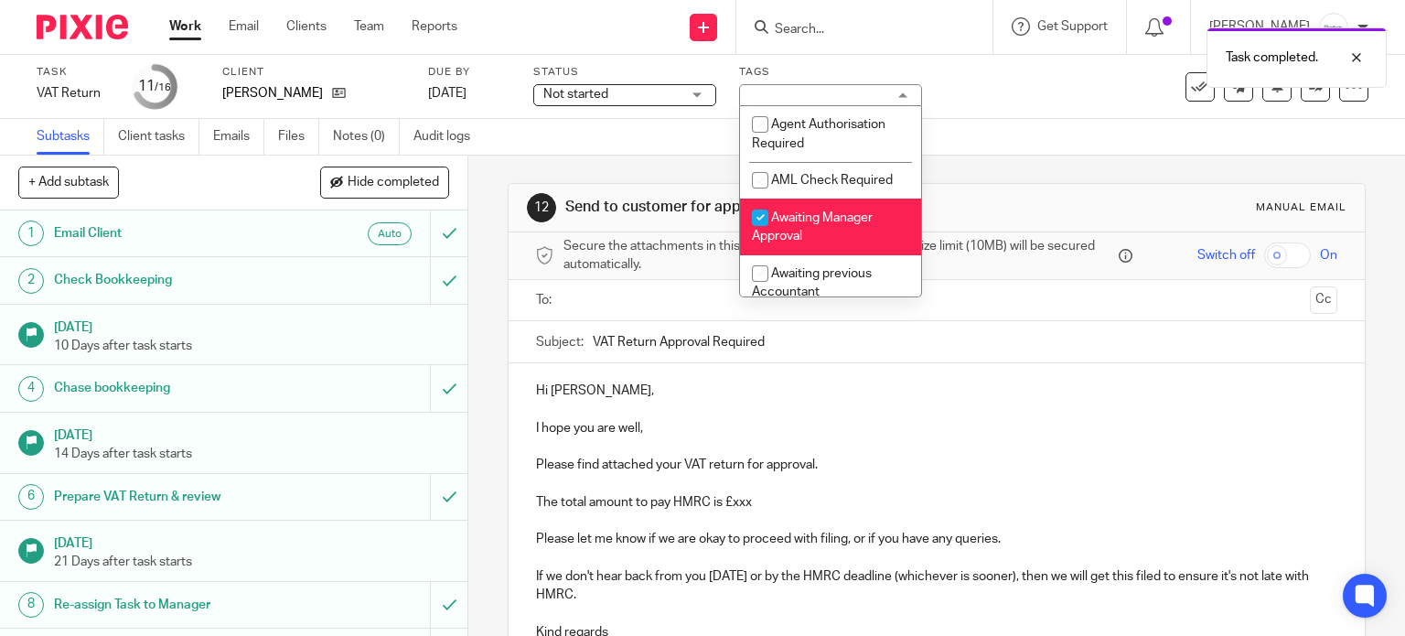
click at [824, 234] on li "Awaiting Manager Approval" at bounding box center [830, 226] width 181 height 56
checkbox input "false"
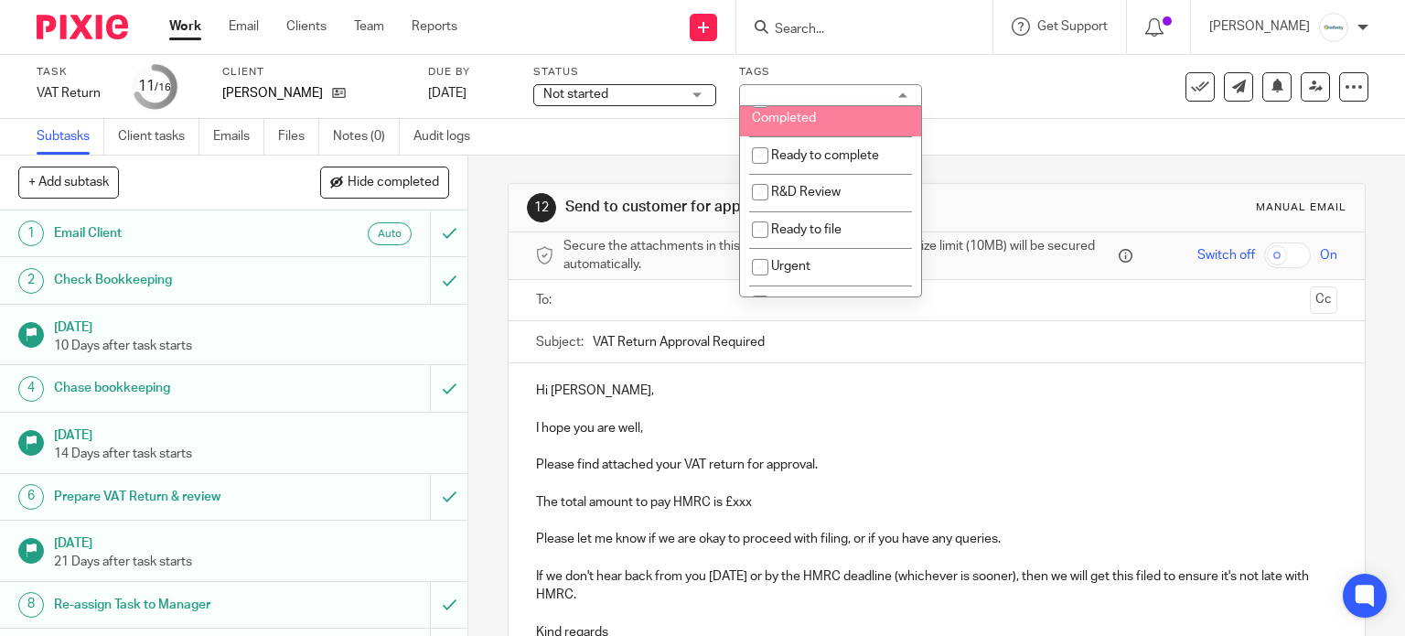
scroll to position [487, 0]
click at [786, 133] on li "Ready to complete" at bounding box center [830, 120] width 181 height 37
checkbox input "true"
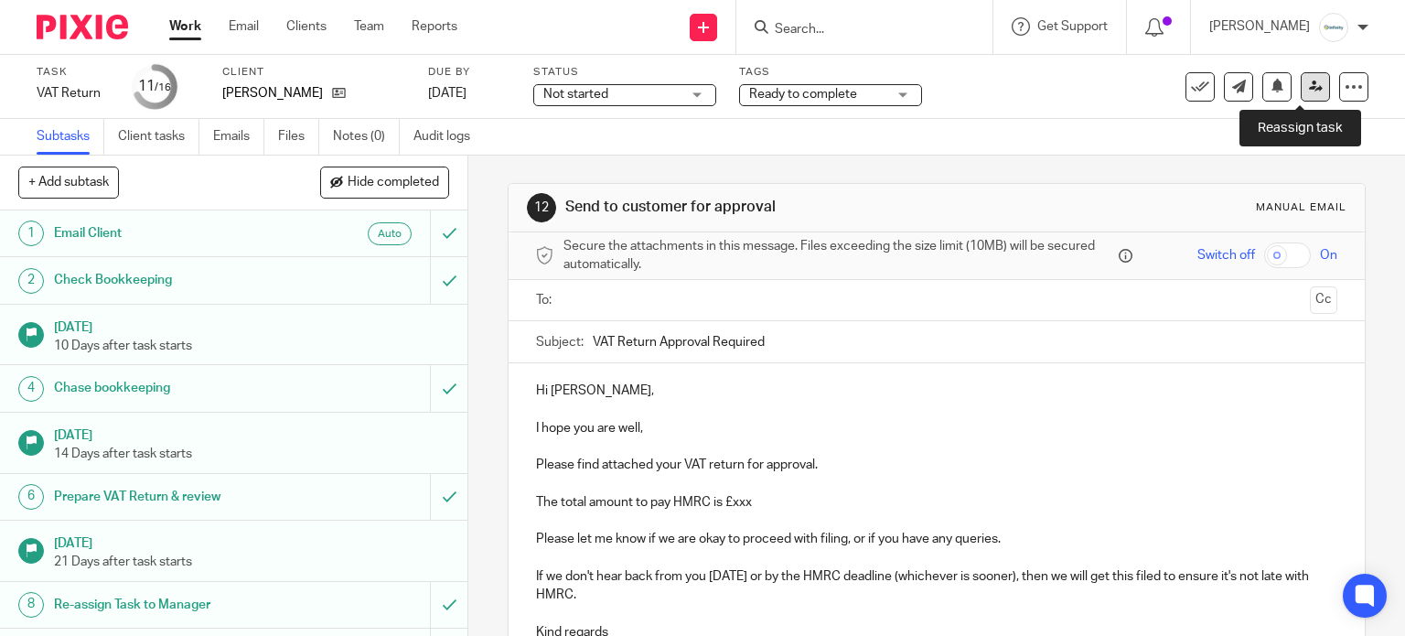
click at [1300, 93] on link at bounding box center [1314, 86] width 29 height 29
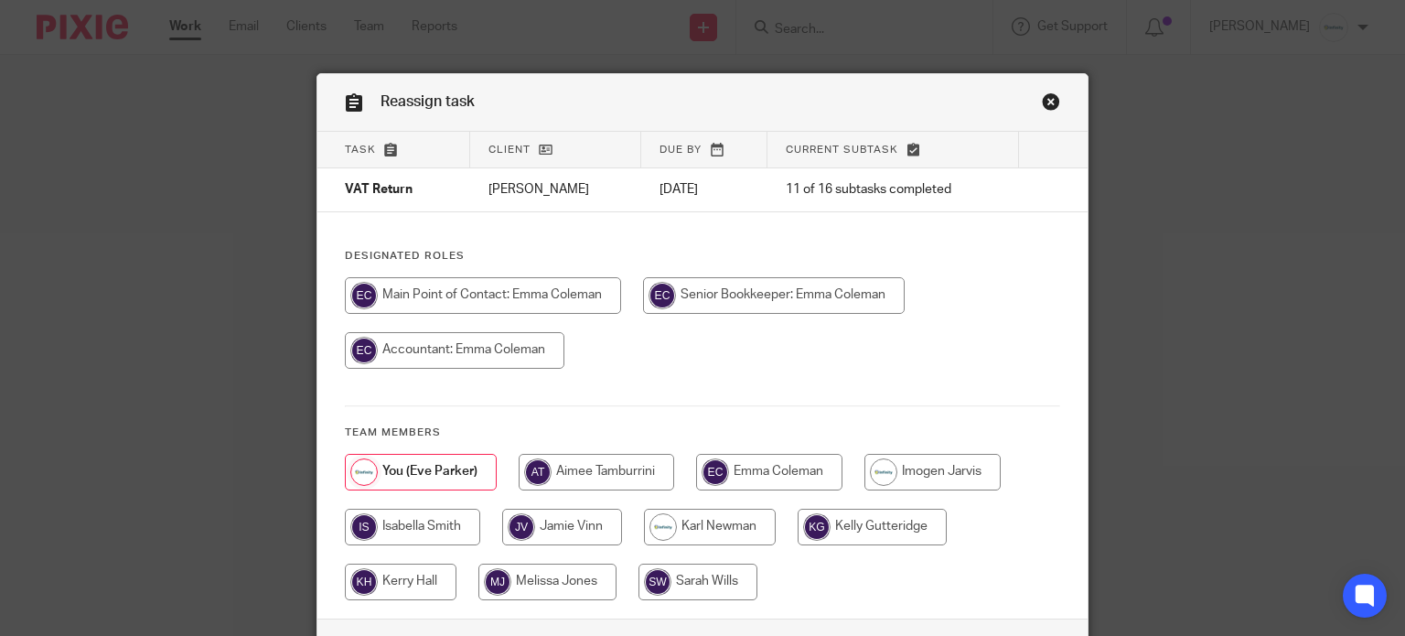
click at [783, 470] on input "radio" at bounding box center [769, 472] width 146 height 37
radio input "true"
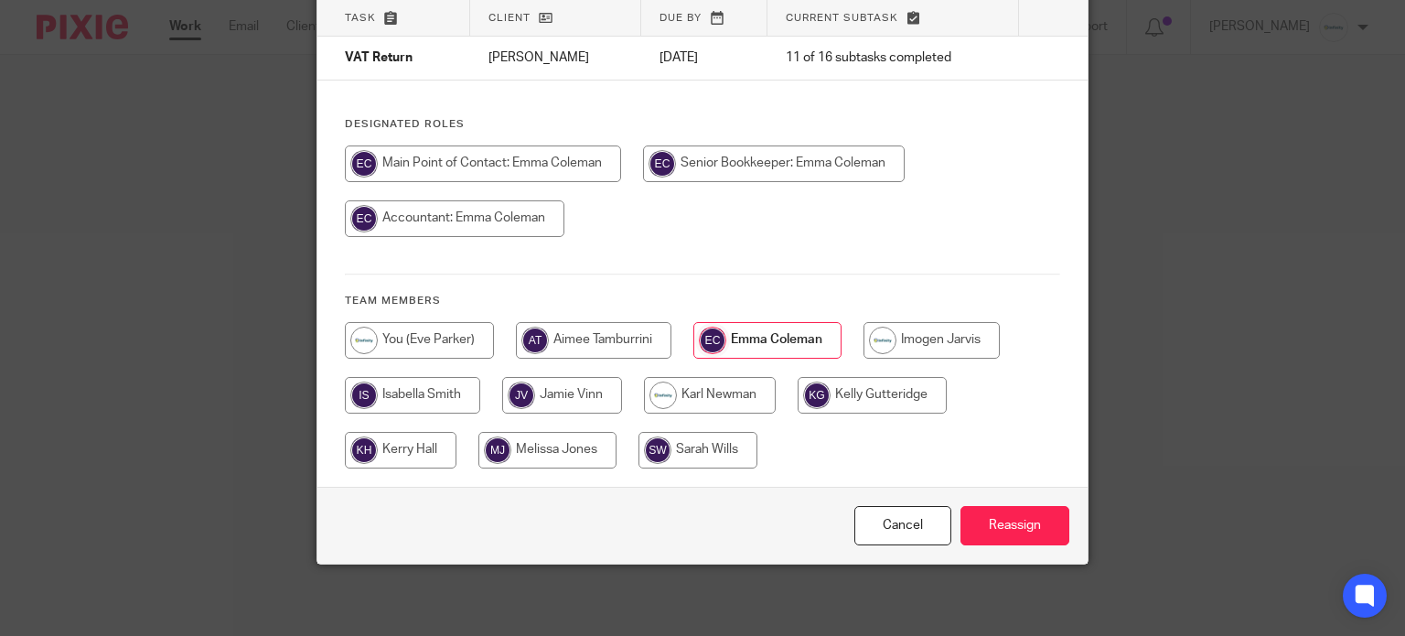
scroll to position [132, 0]
click at [998, 510] on input "Reassign" at bounding box center [1014, 525] width 109 height 39
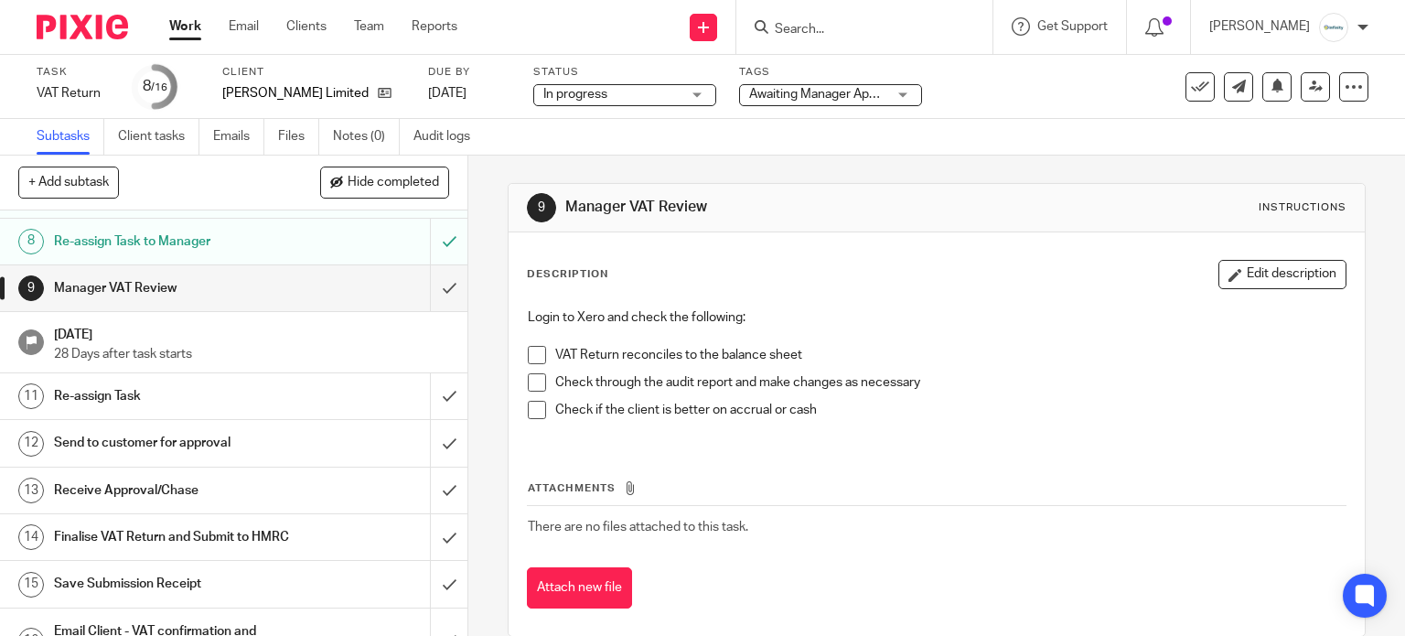
scroll to position [366, 0]
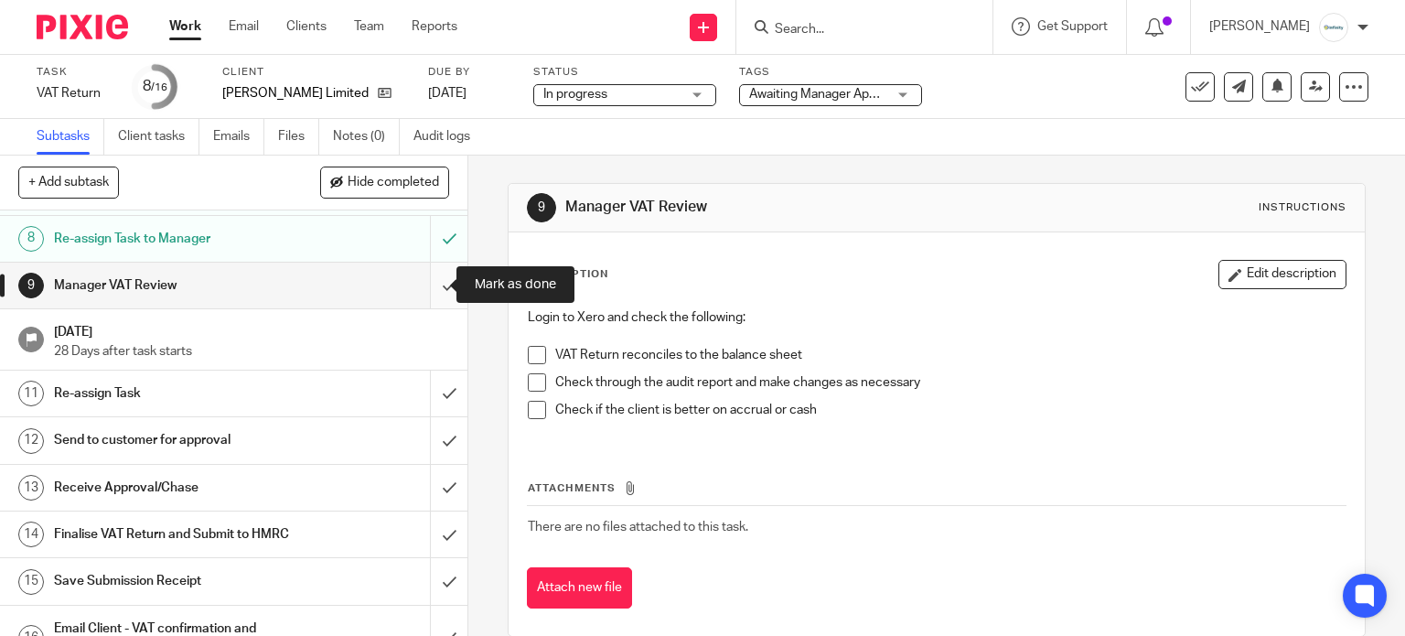
click at [435, 265] on input "submit" at bounding box center [233, 285] width 467 height 46
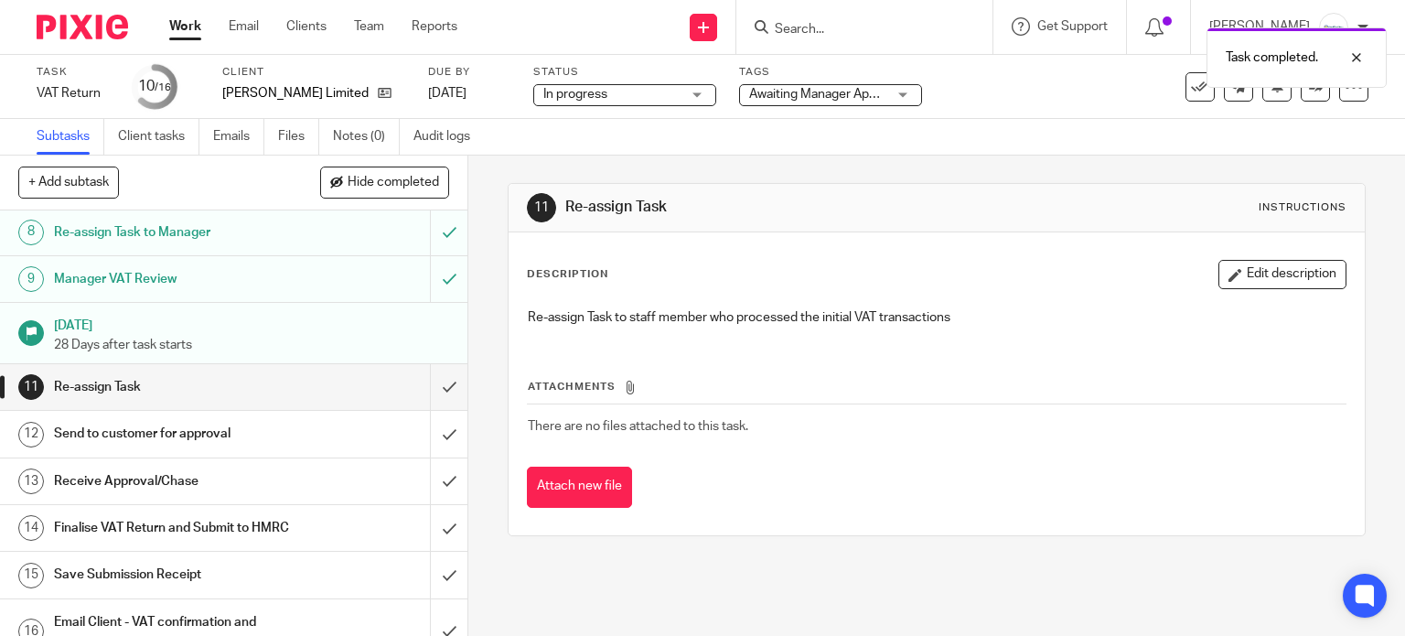
scroll to position [416, 0]
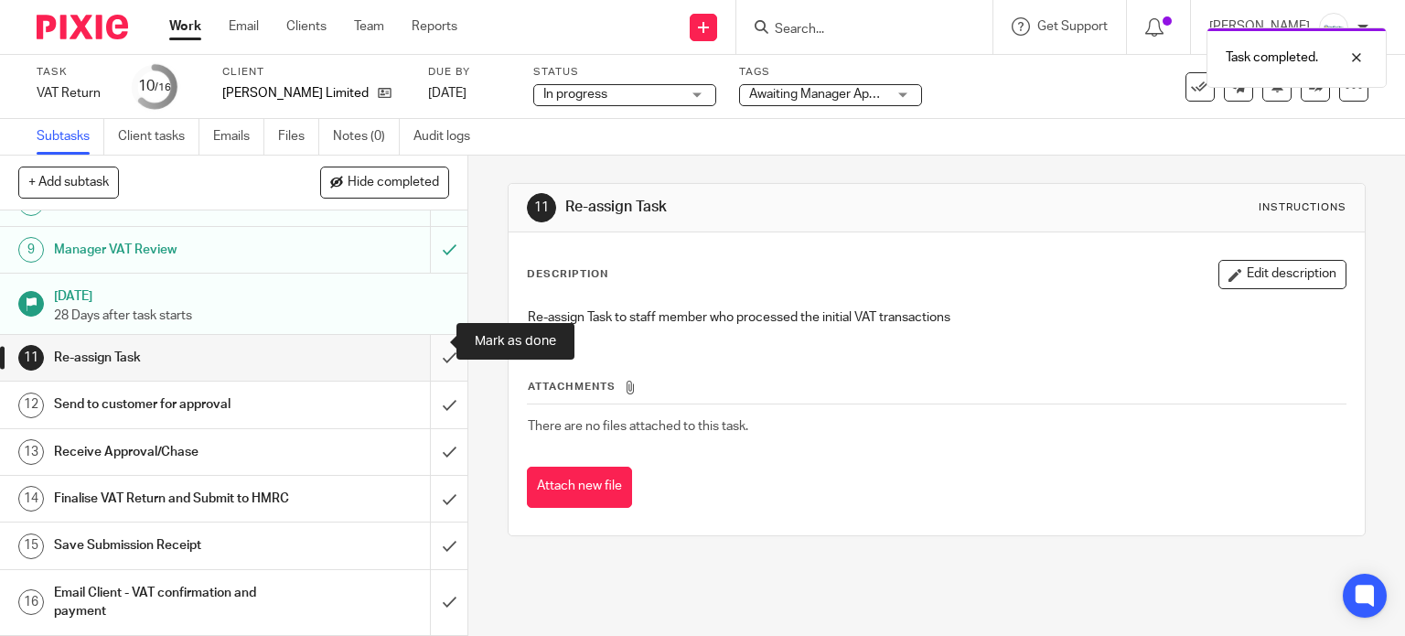
click at [417, 342] on input "submit" at bounding box center [233, 358] width 467 height 46
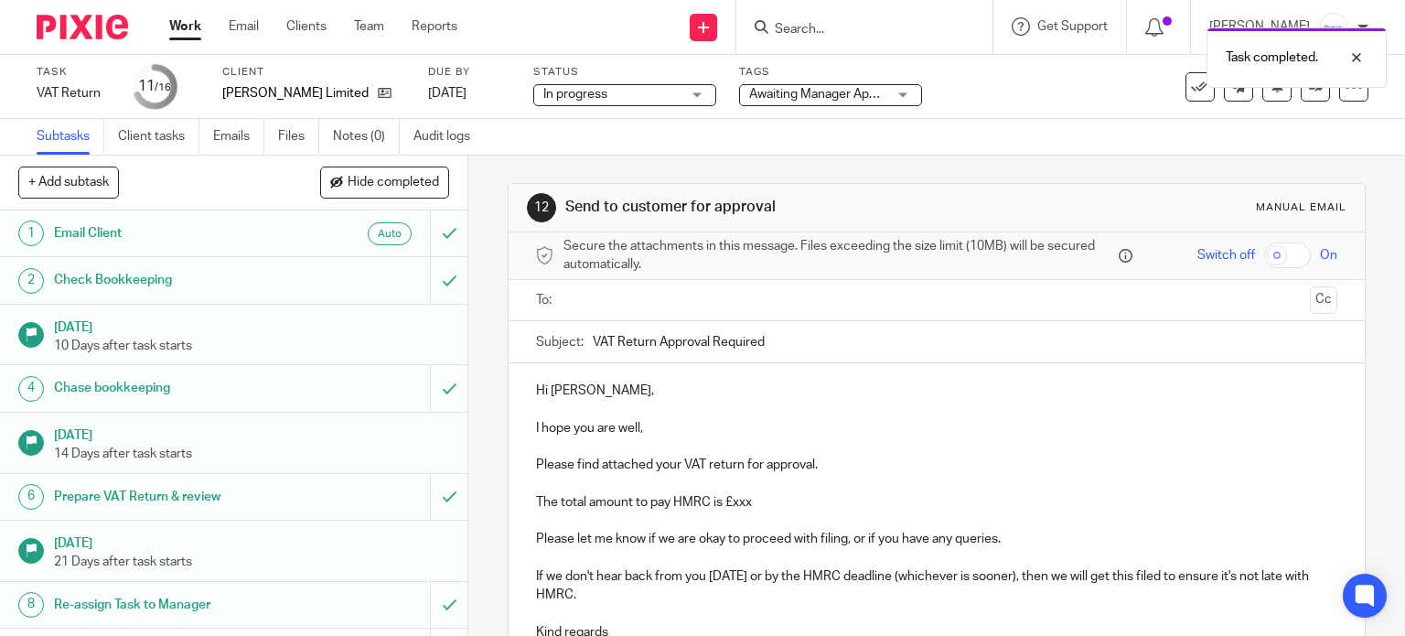
click at [781, 93] on span "Awaiting Manager Approval" at bounding box center [826, 94] width 155 height 13
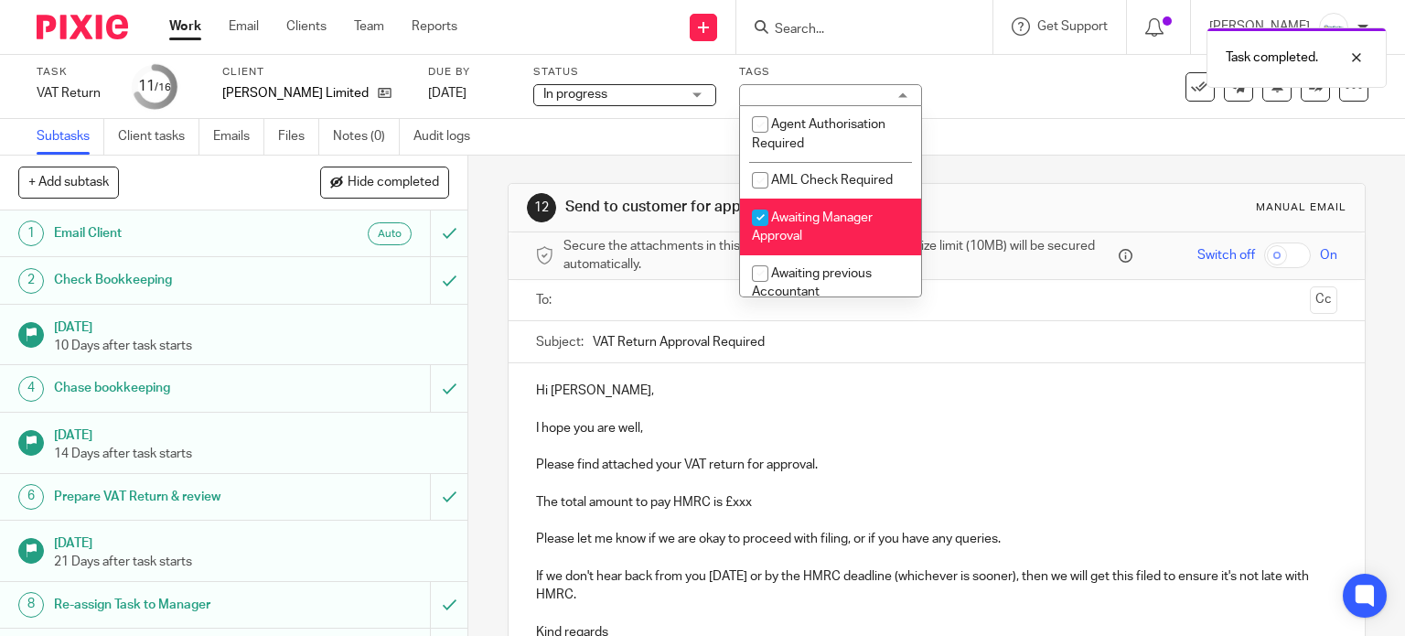
click at [786, 221] on span "Awaiting Manager Approval" at bounding box center [812, 227] width 121 height 32
checkbox input "false"
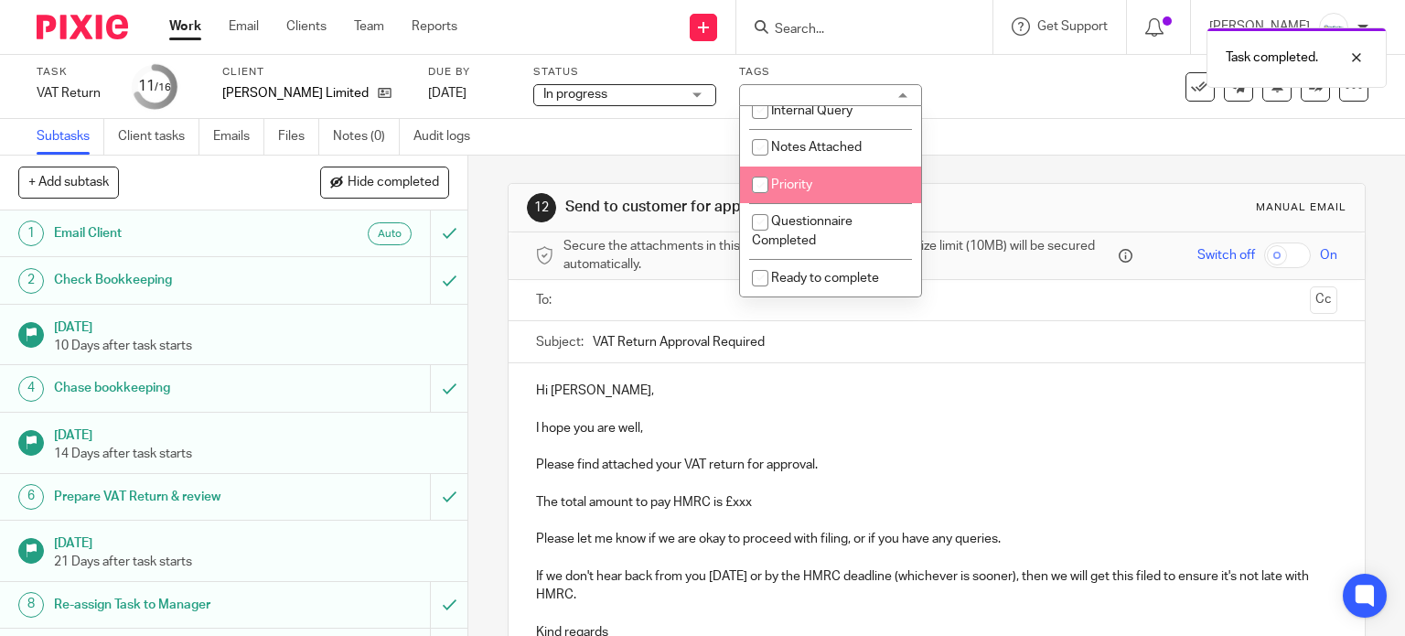
scroll to position [366, 0]
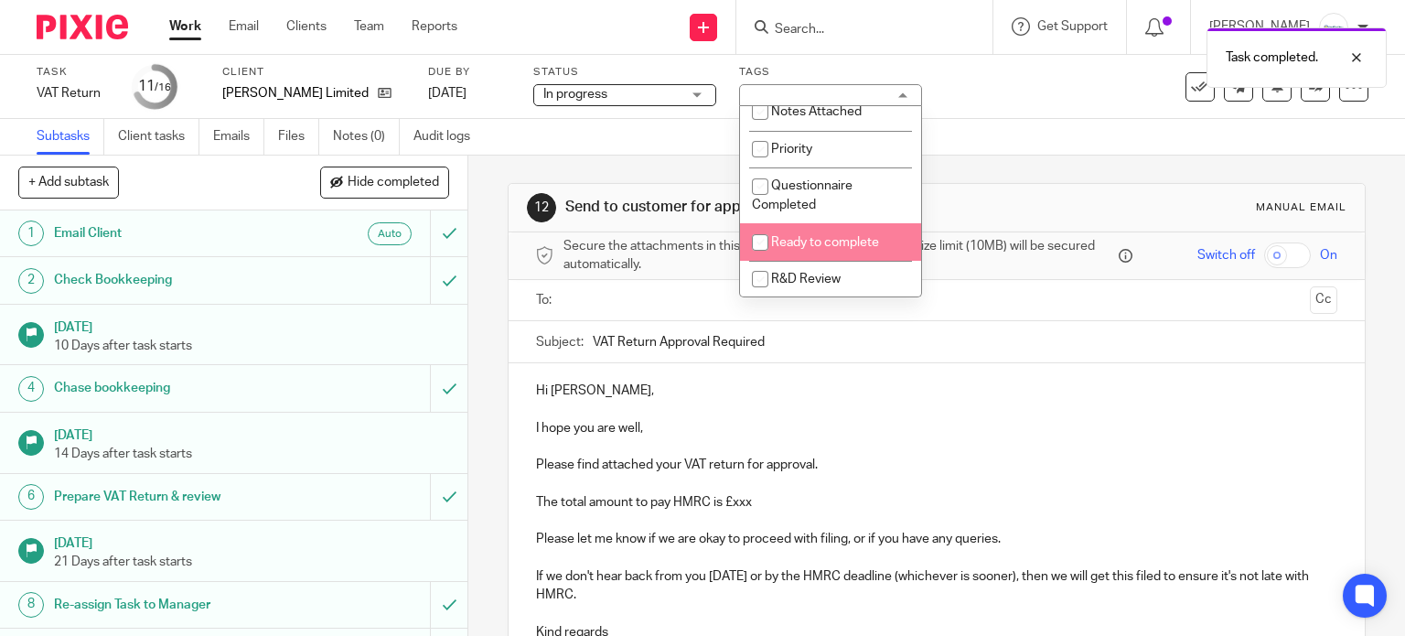
click at [790, 238] on li "Ready to complete" at bounding box center [830, 241] width 181 height 37
checkbox input "true"
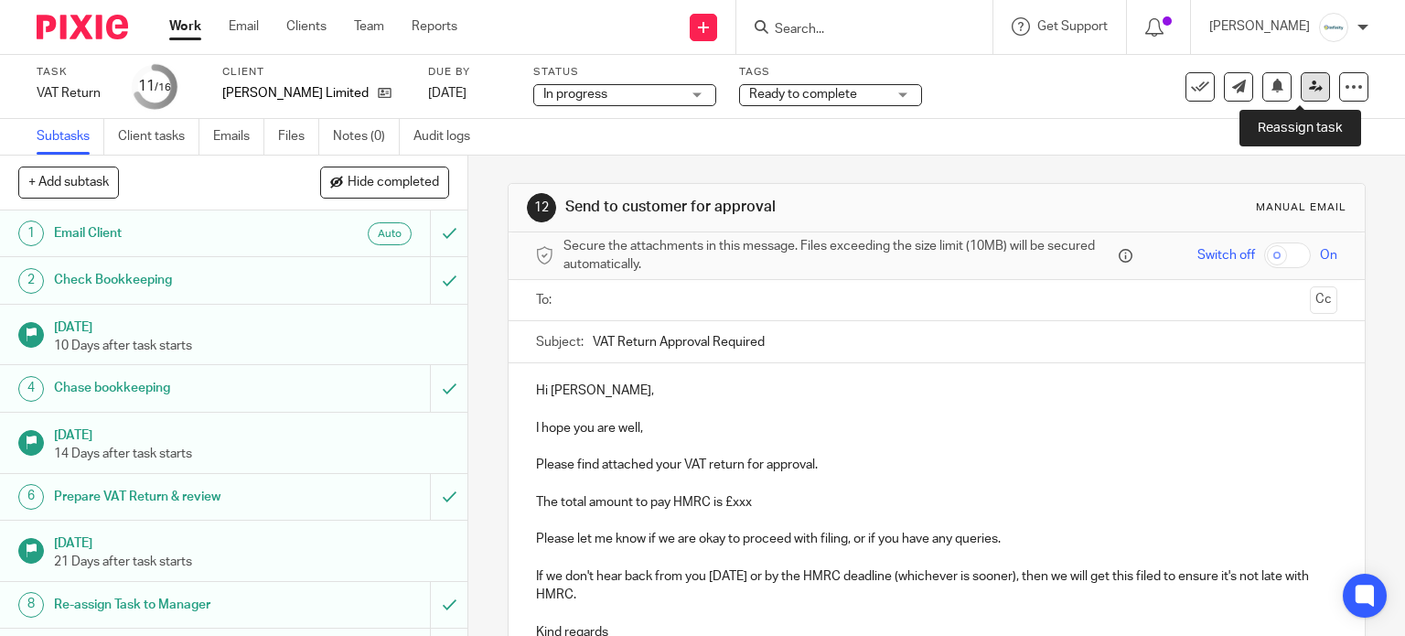
click at [1309, 90] on icon at bounding box center [1316, 87] width 14 height 14
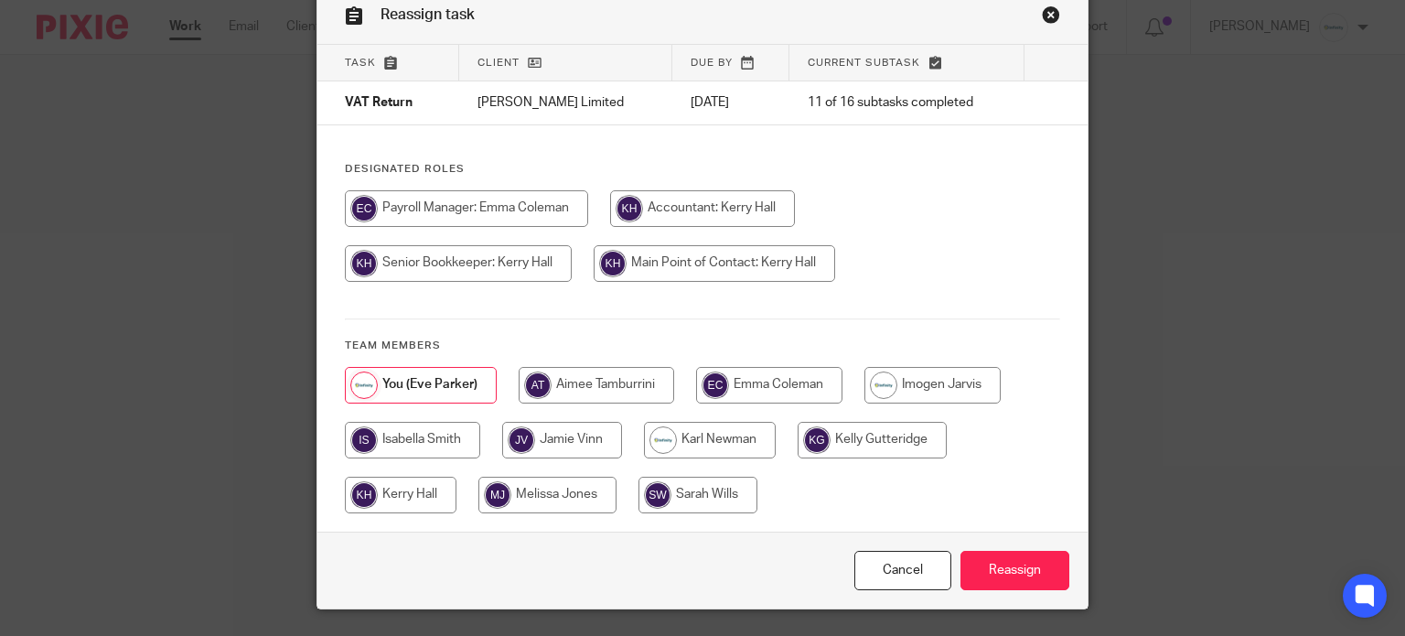
scroll to position [122, 0]
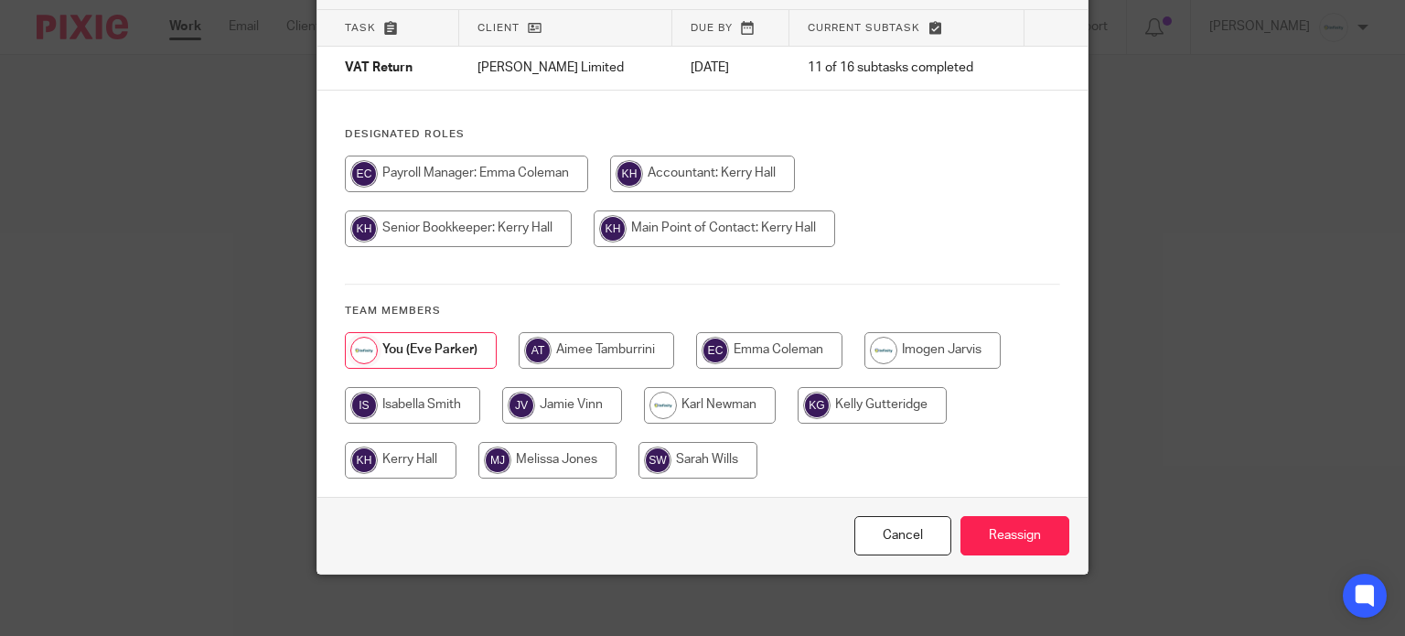
click at [408, 460] on input "radio" at bounding box center [401, 460] width 112 height 37
radio input "true"
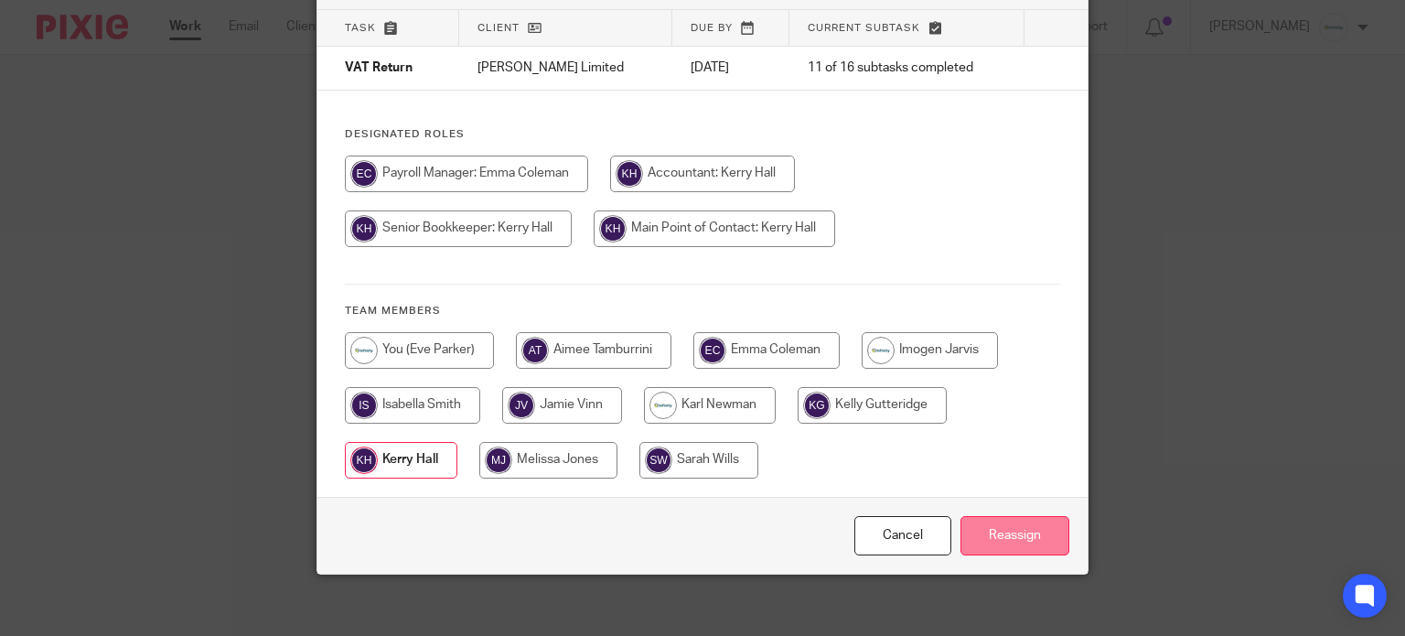
click at [1010, 523] on input "Reassign" at bounding box center [1014, 535] width 109 height 39
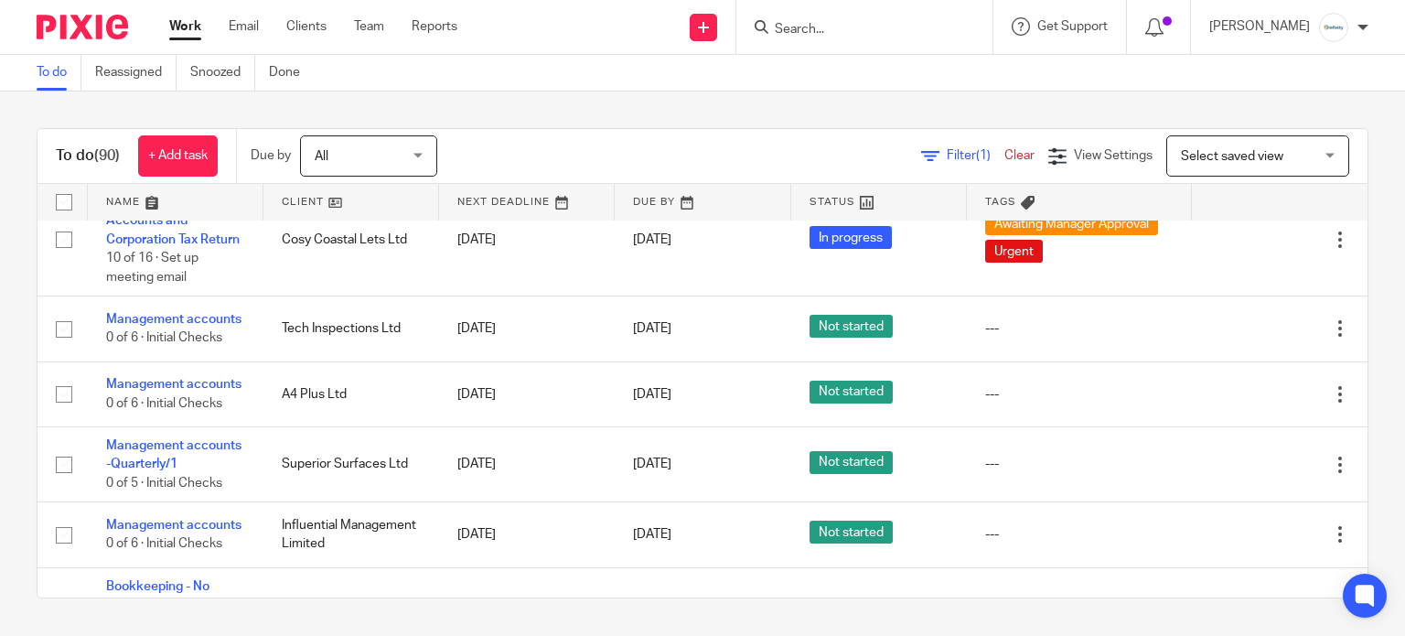
scroll to position [2561, 0]
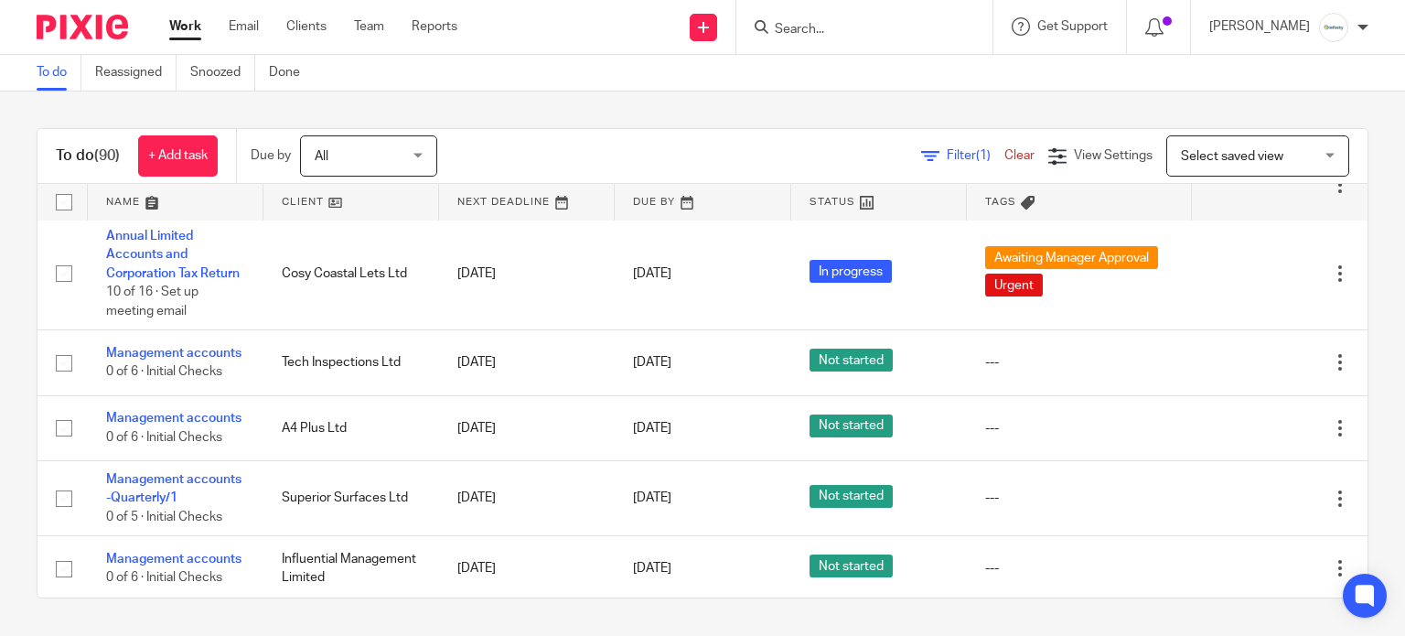
click at [882, 37] on input "Search" at bounding box center [855, 30] width 165 height 16
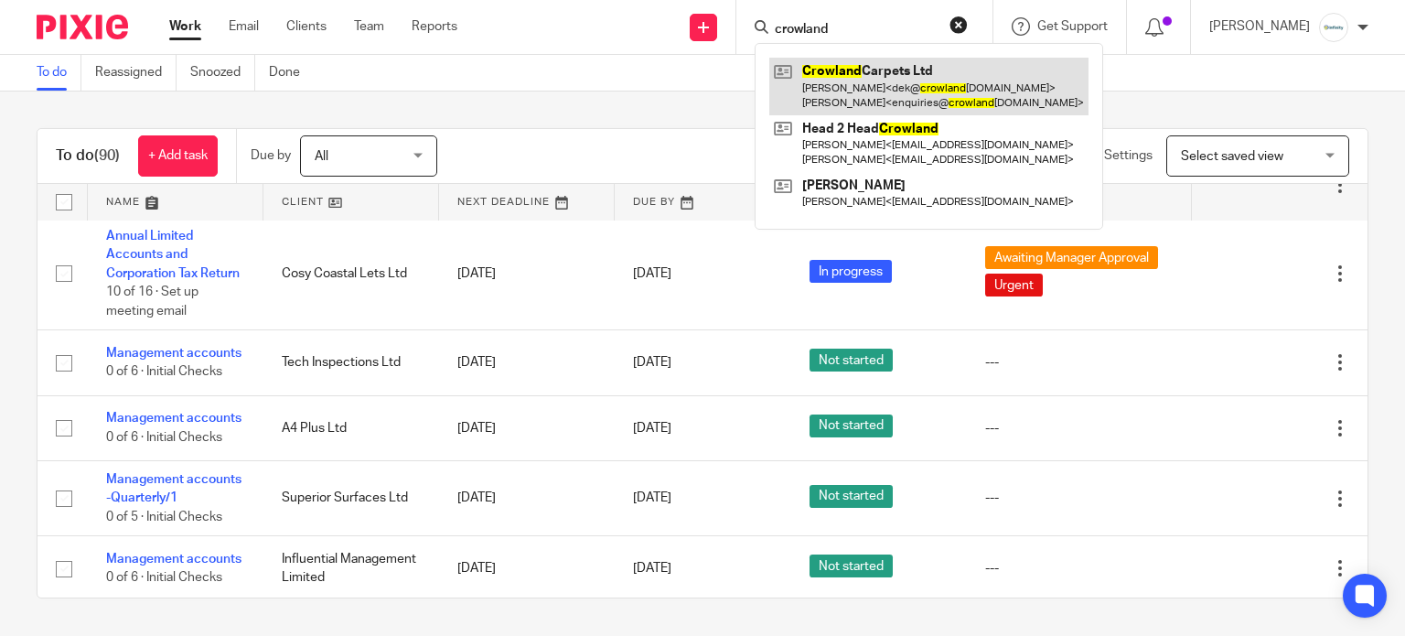
type input "crowland"
click at [895, 96] on link at bounding box center [928, 86] width 319 height 57
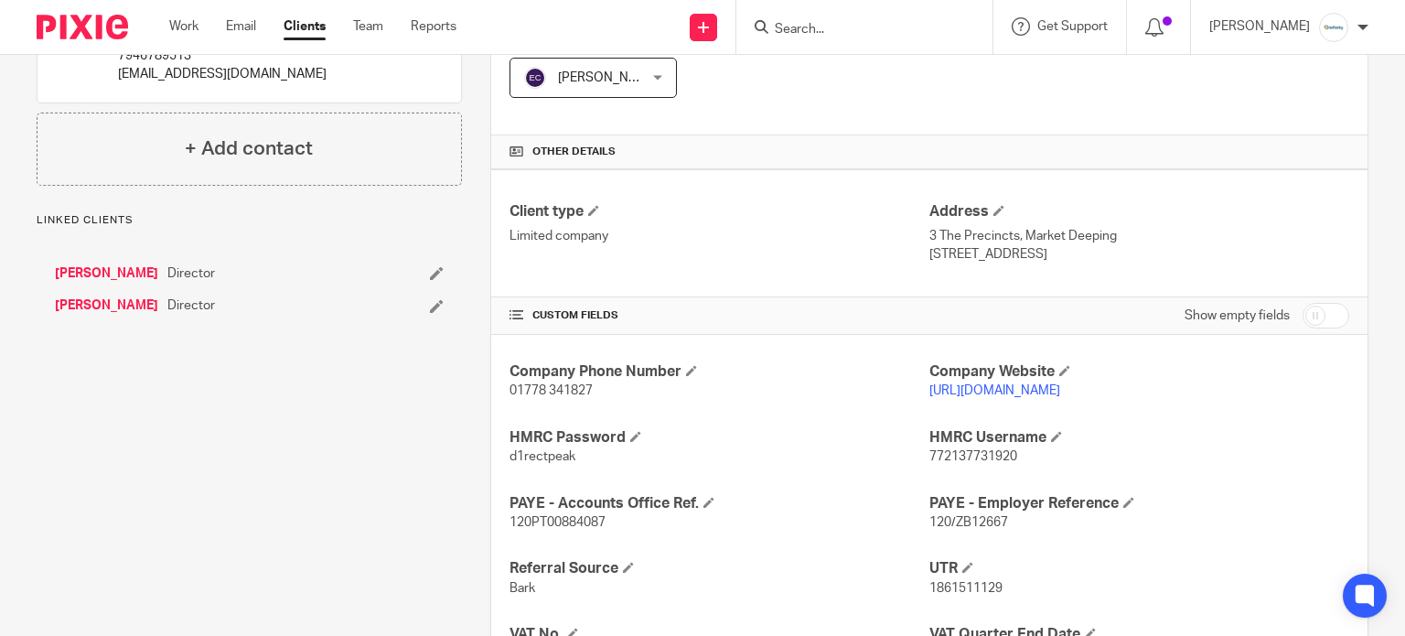
scroll to position [487, 0]
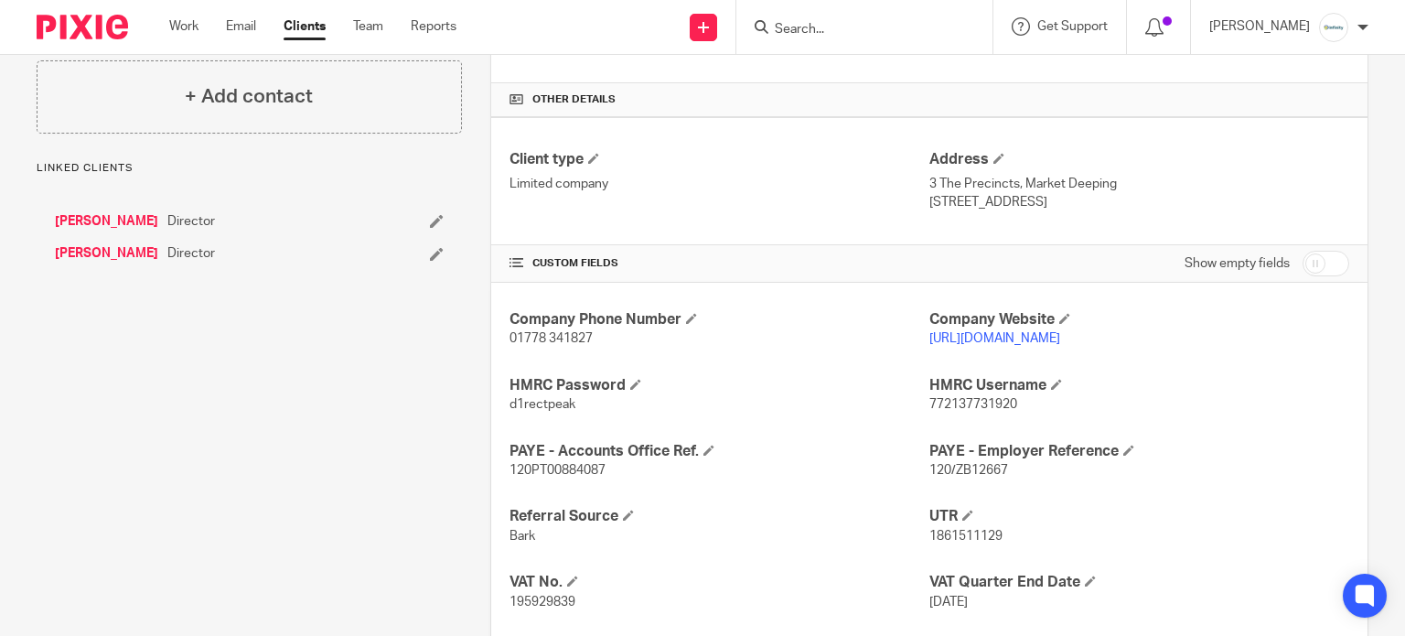
click at [539, 604] on span "195929839" at bounding box center [542, 601] width 66 height 13
copy span "195929839"
